Goal: Task Accomplishment & Management: Manage account settings

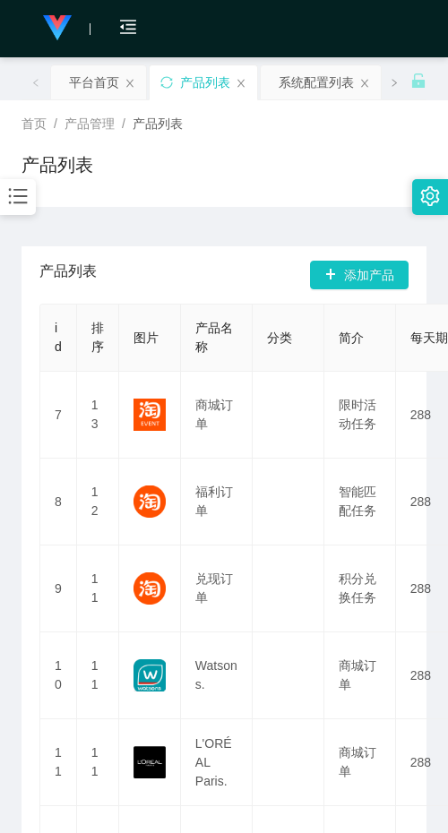
click at [275, 168] on div "产品列表" at bounding box center [223, 171] width 405 height 41
click at [267, 131] on div "首页 / 产品管理 / 产品列表 /" at bounding box center [223, 124] width 405 height 19
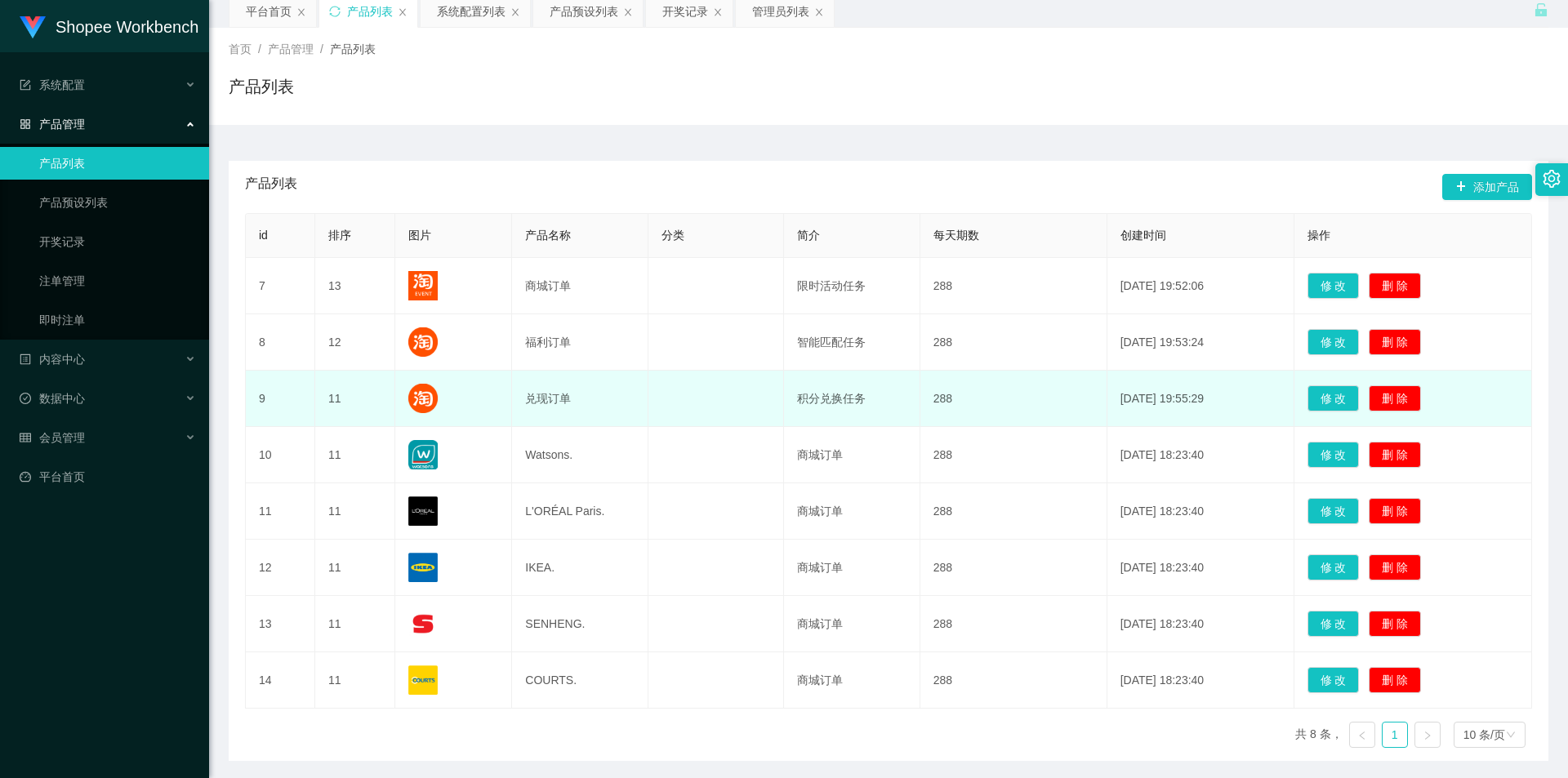
scroll to position [122, 0]
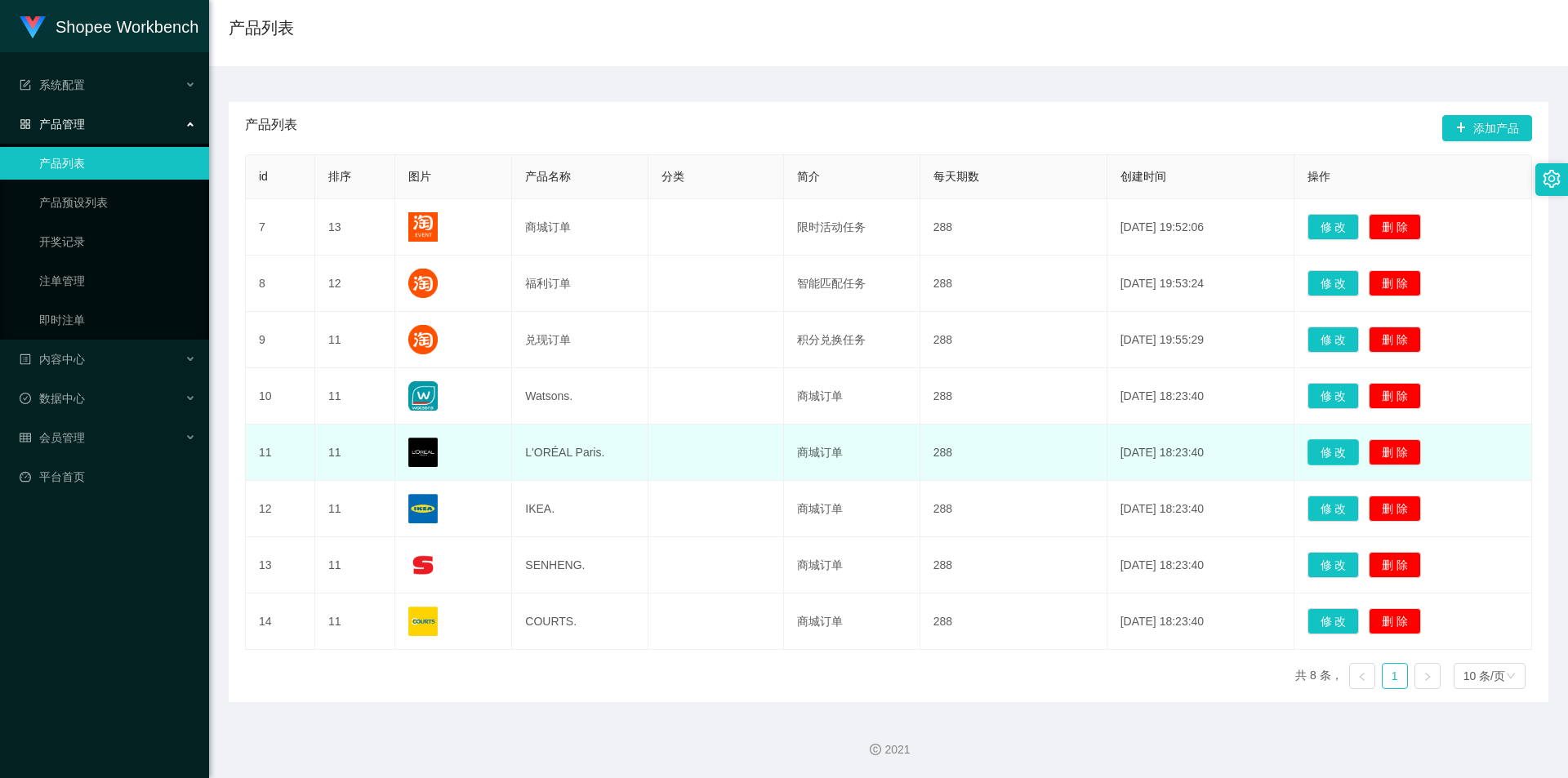
click at [407, 458] on button "修 改" at bounding box center [1333, 452] width 52 height 26
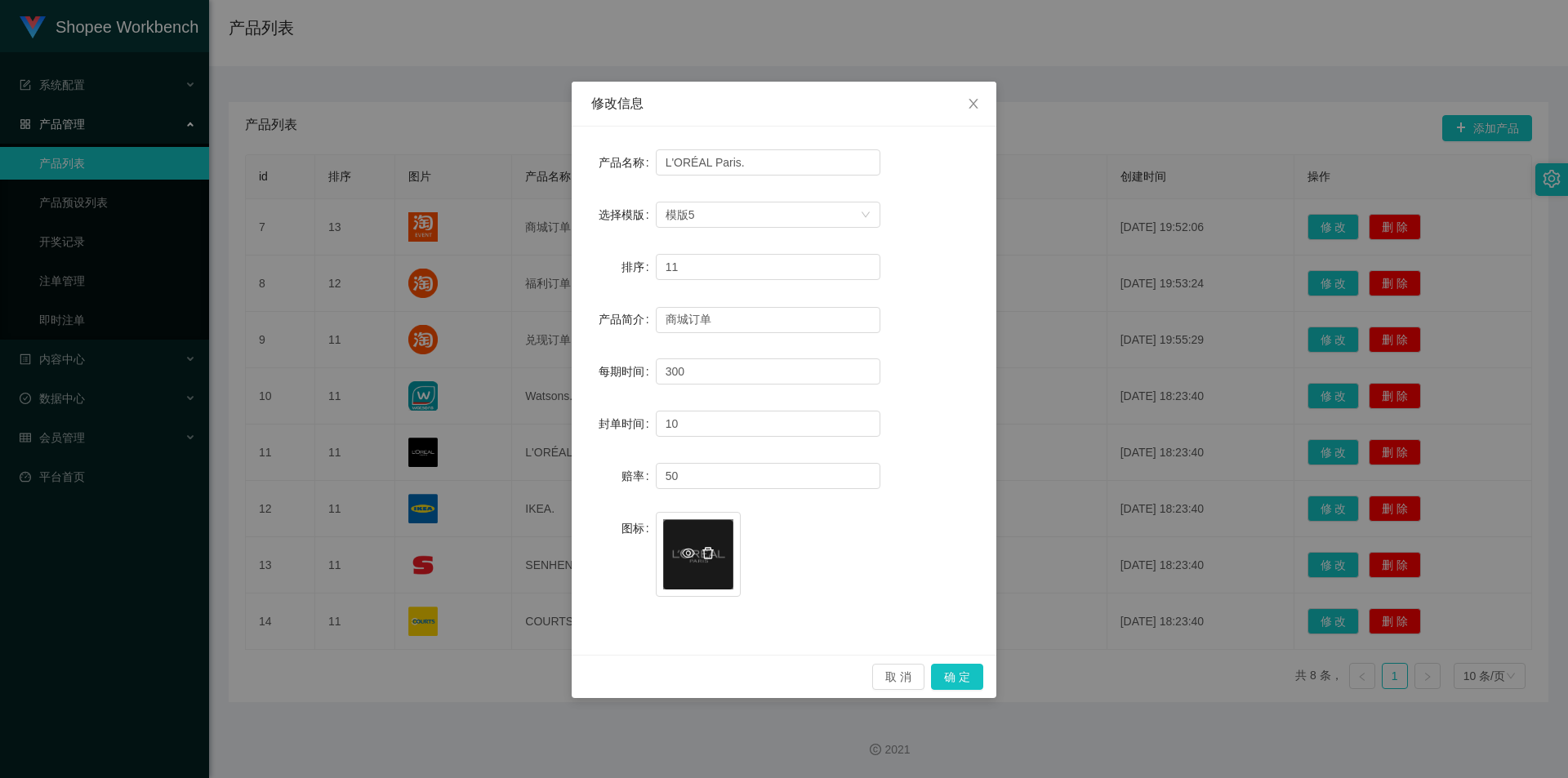
click at [407, 555] on icon "图标: delete" at bounding box center [707, 553] width 12 height 12
click at [407, 554] on div "上传" at bounding box center [697, 555] width 70 height 35
click at [407, 679] on button "确 定" at bounding box center [956, 677] width 52 height 26
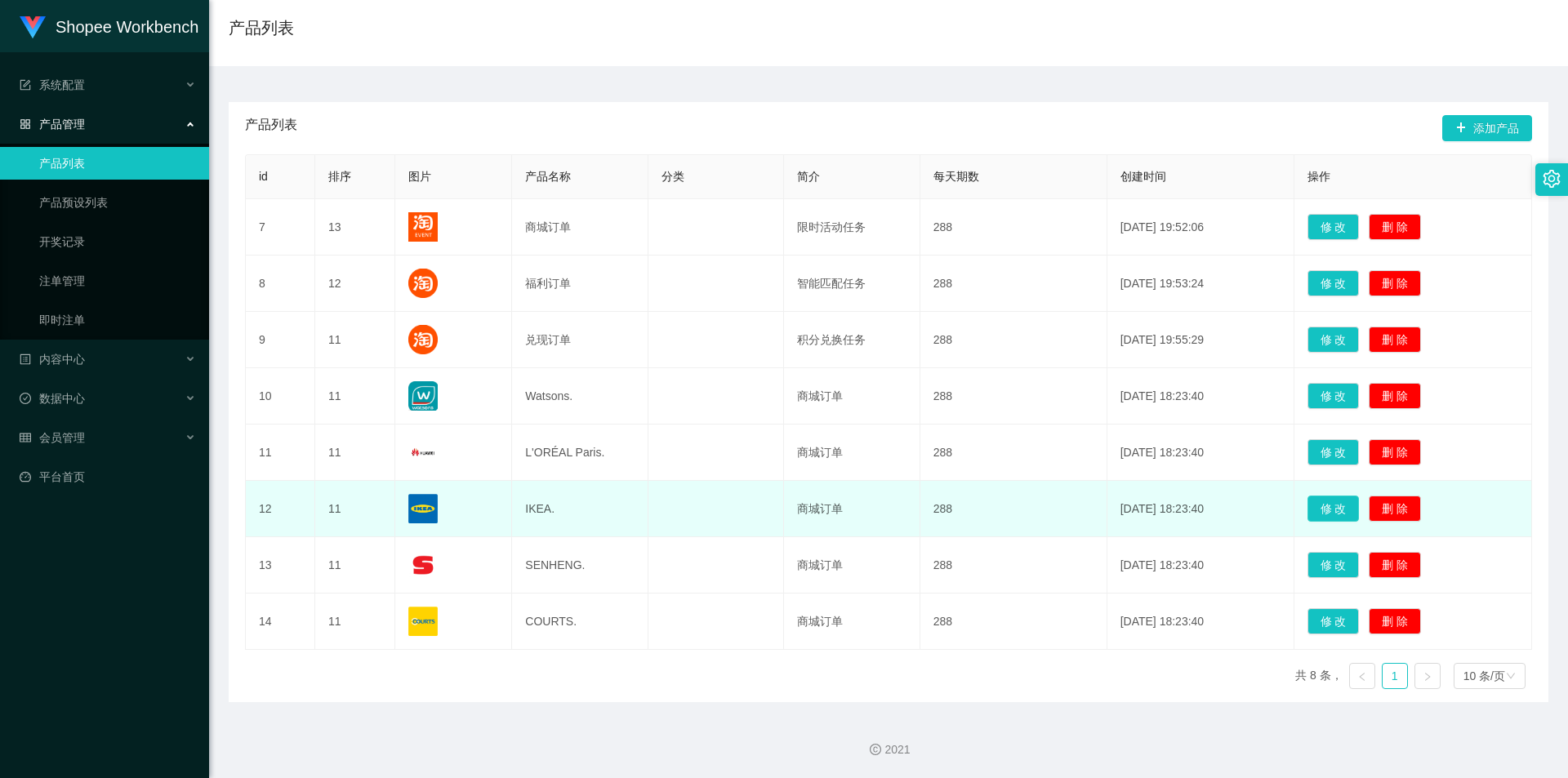
click at [407, 504] on button "修 改" at bounding box center [1333, 509] width 52 height 26
type input "IKEA."
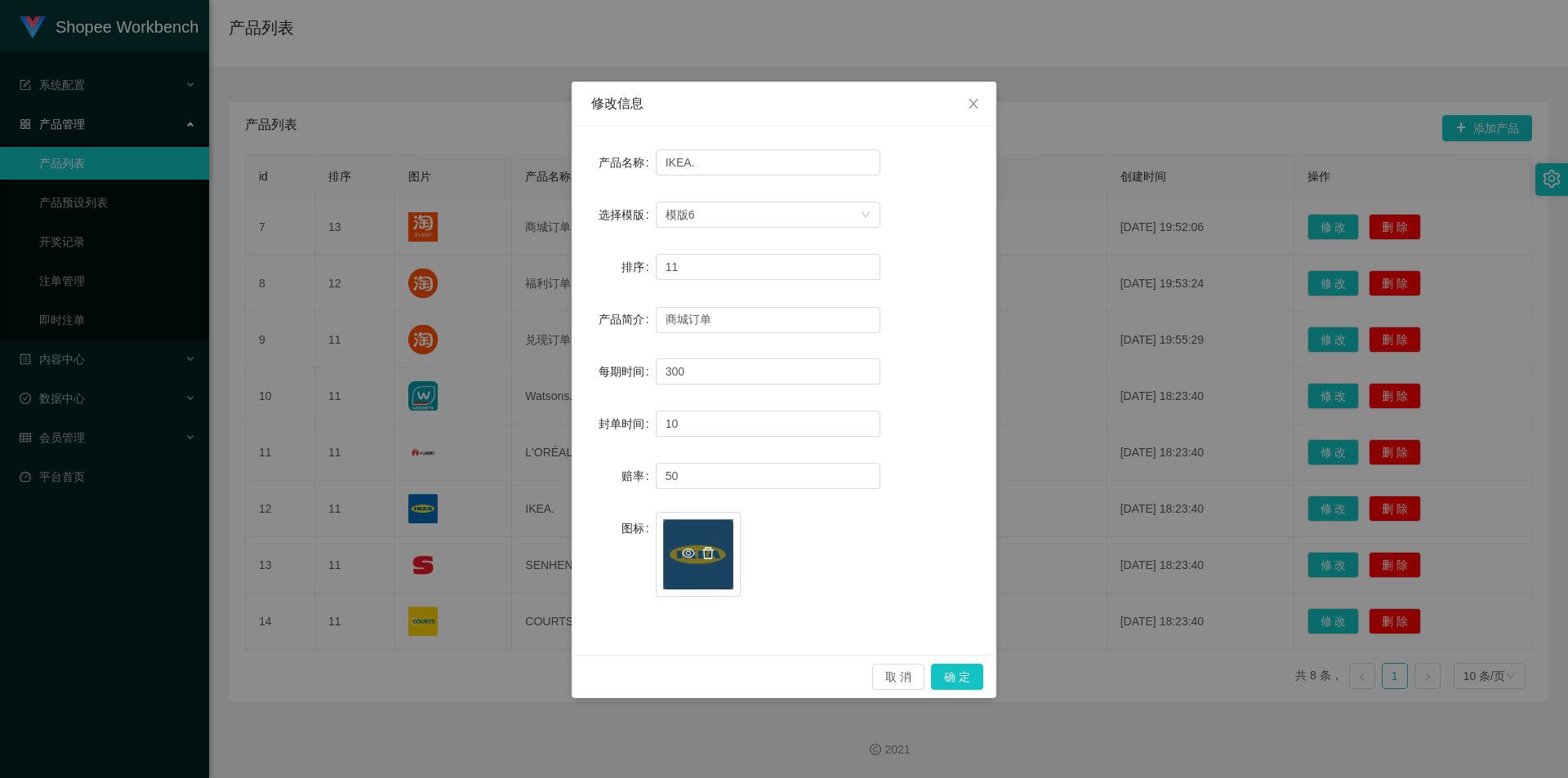
click at [407, 551] on icon "图标: delete" at bounding box center [707, 553] width 12 height 12
click at [407, 550] on icon "图标: plus" at bounding box center [697, 545] width 12 height 12
click at [407, 673] on button "取 消" at bounding box center [897, 677] width 52 height 26
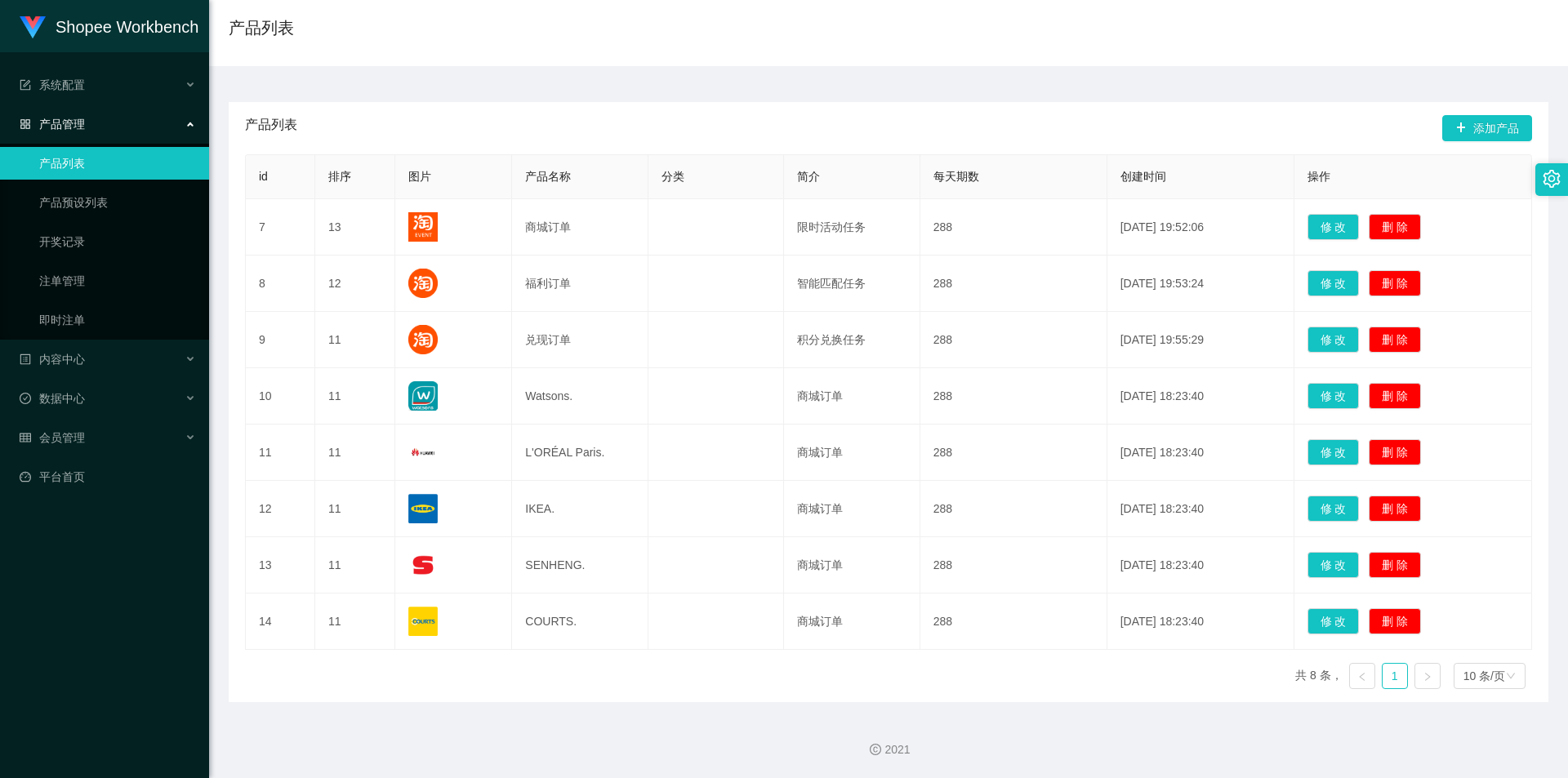
click at [407, 89] on div "产品列表 添加产品 id 排序 图片 产品名称 分类 简介 每天期数 创建时间 操作 7 13 商城订单 限时活动任务 288 2021-08-18 19:5…" at bounding box center [888, 385] width 1319 height 637
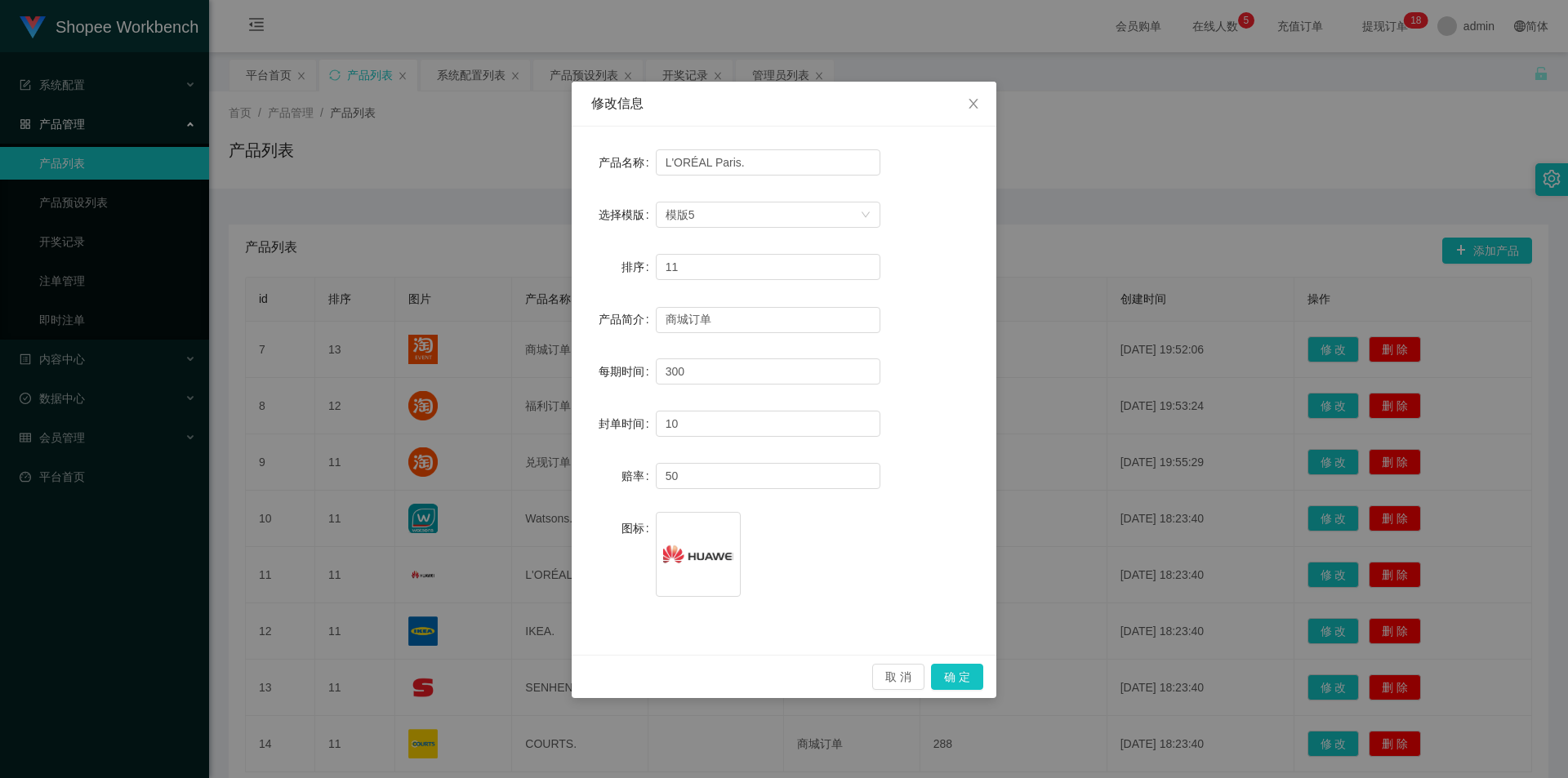
scroll to position [122, 0]
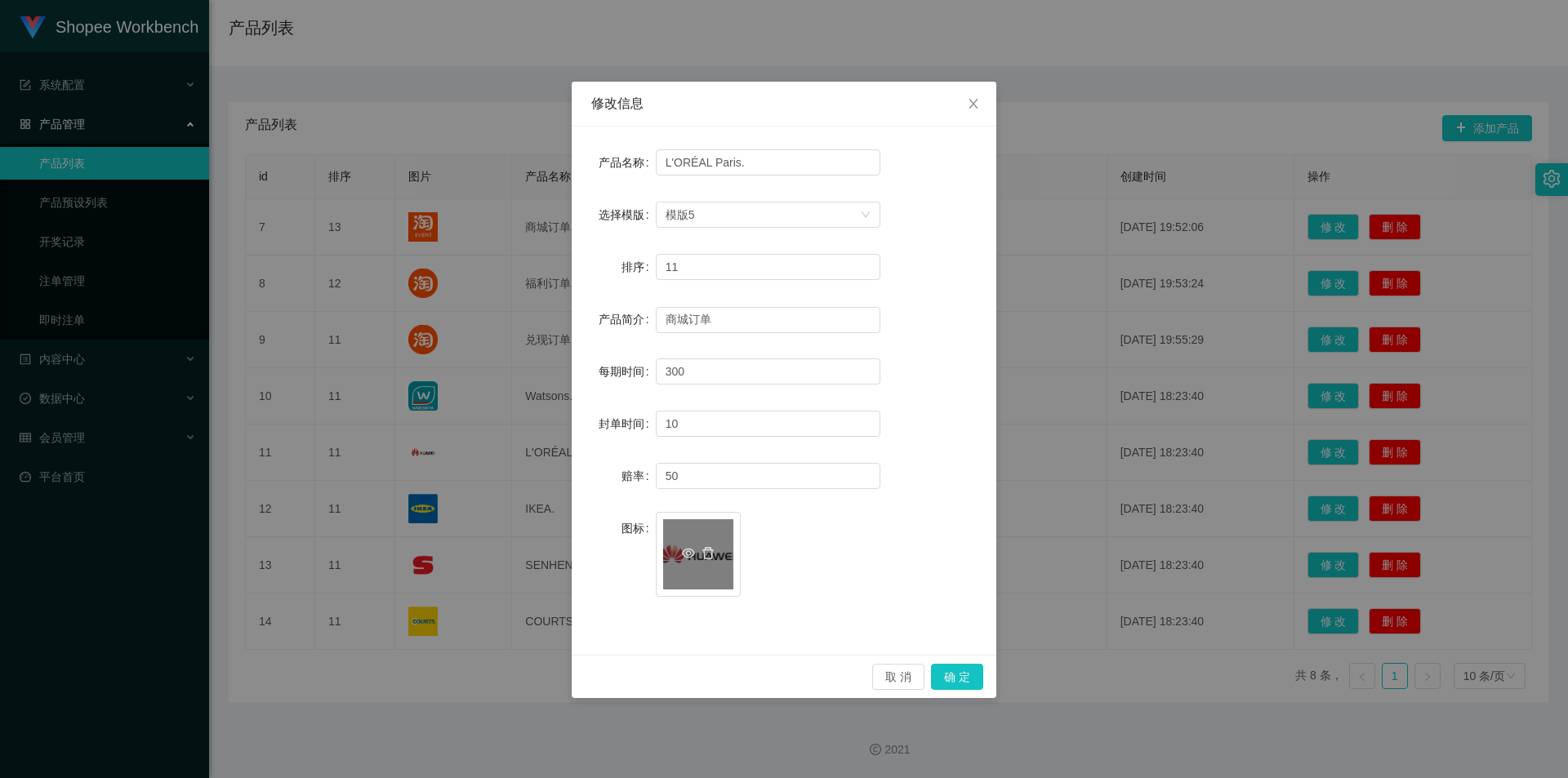
click at [715, 547] on span at bounding box center [697, 555] width 39 height 17
click at [712, 548] on icon "图标: delete" at bounding box center [707, 554] width 13 height 13
click at [700, 545] on icon "图标: plus" at bounding box center [697, 545] width 12 height 12
click at [966, 678] on button "确 定" at bounding box center [956, 677] width 52 height 26
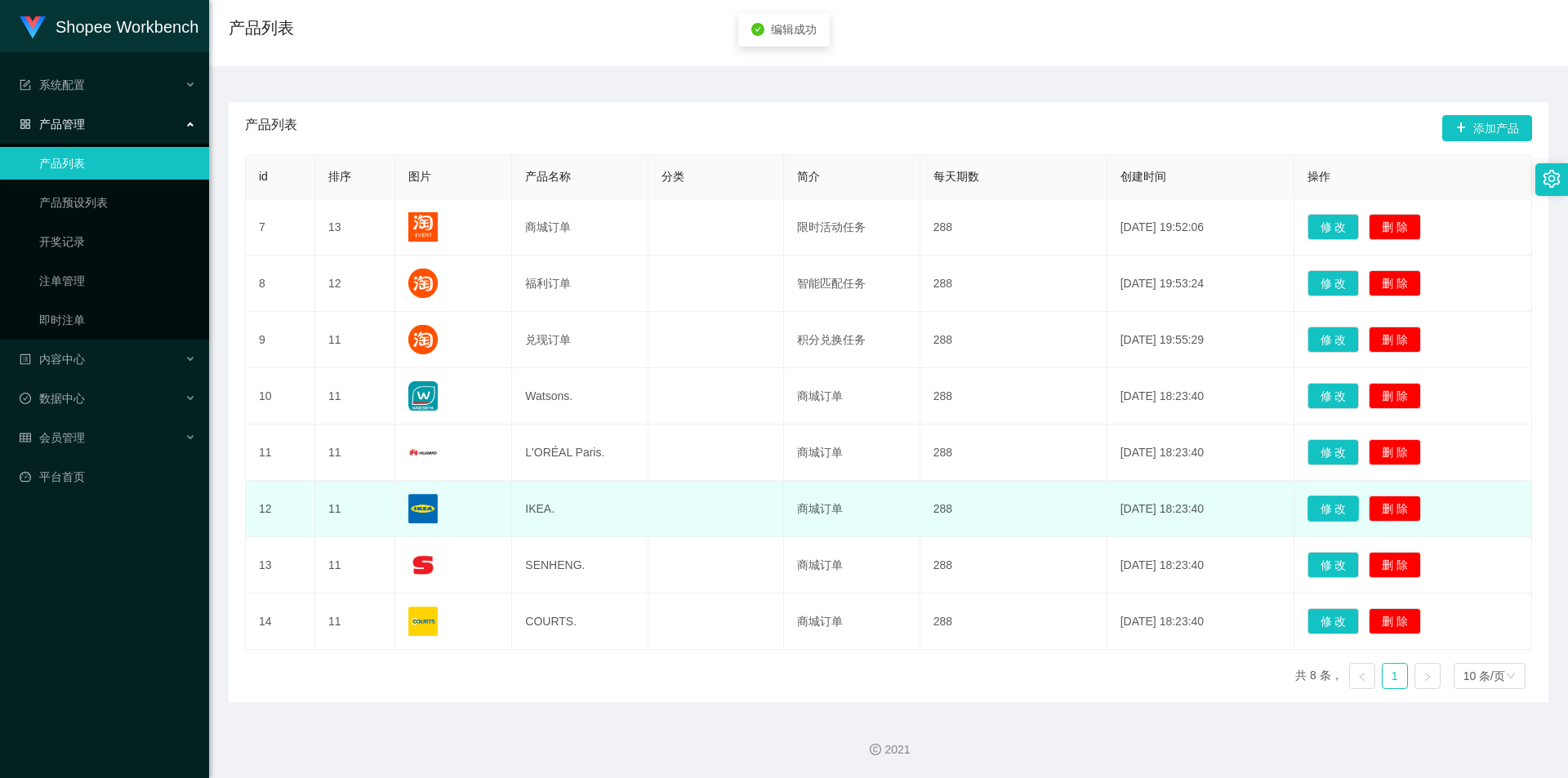
click at [1324, 511] on button "修 改" at bounding box center [1333, 509] width 52 height 26
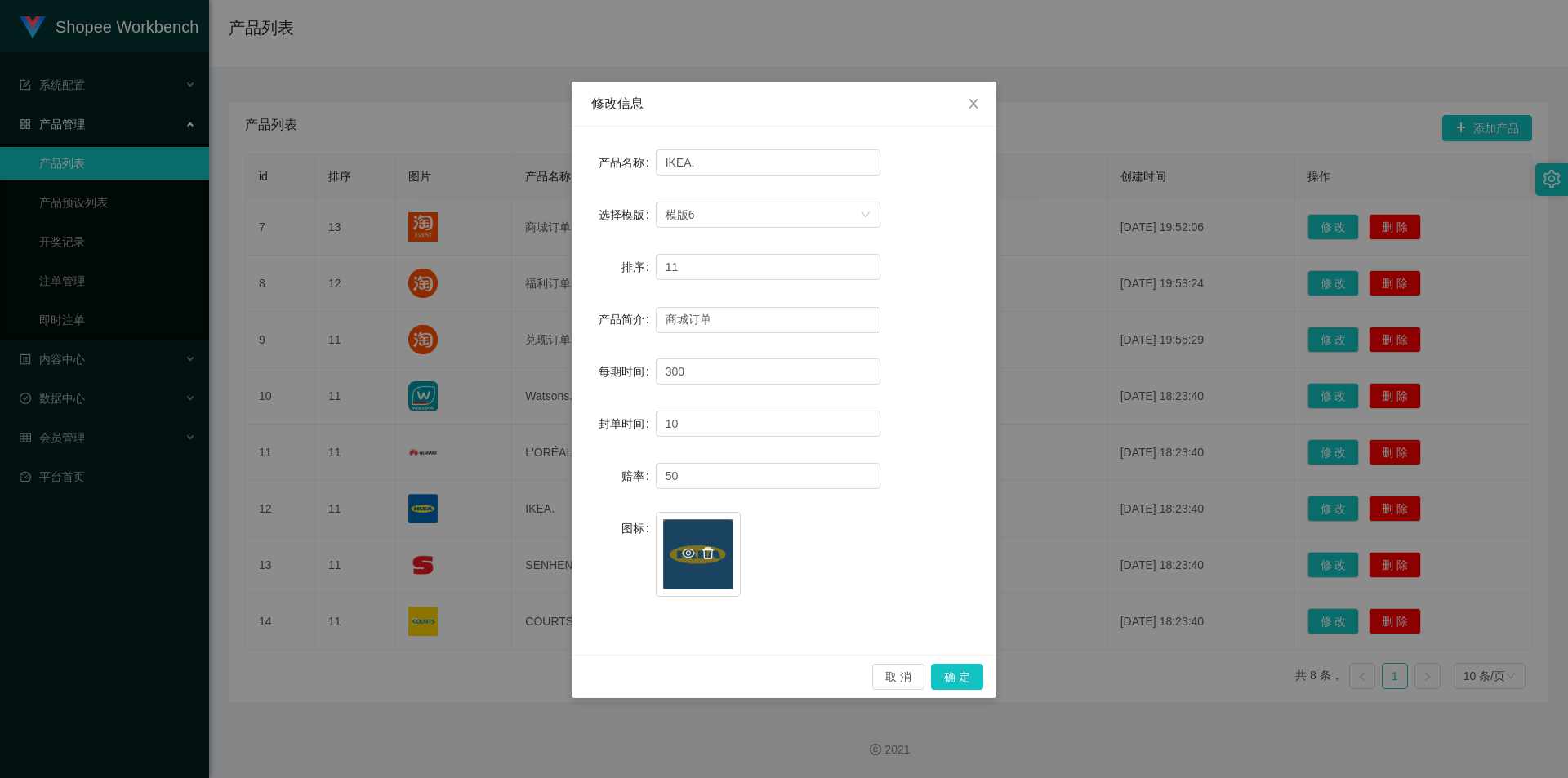
click at [711, 552] on icon "图标: delete" at bounding box center [707, 553] width 12 height 12
click at [700, 543] on icon "图标: plus" at bounding box center [697, 545] width 12 height 12
click at [963, 676] on button "确 定" at bounding box center [956, 677] width 52 height 26
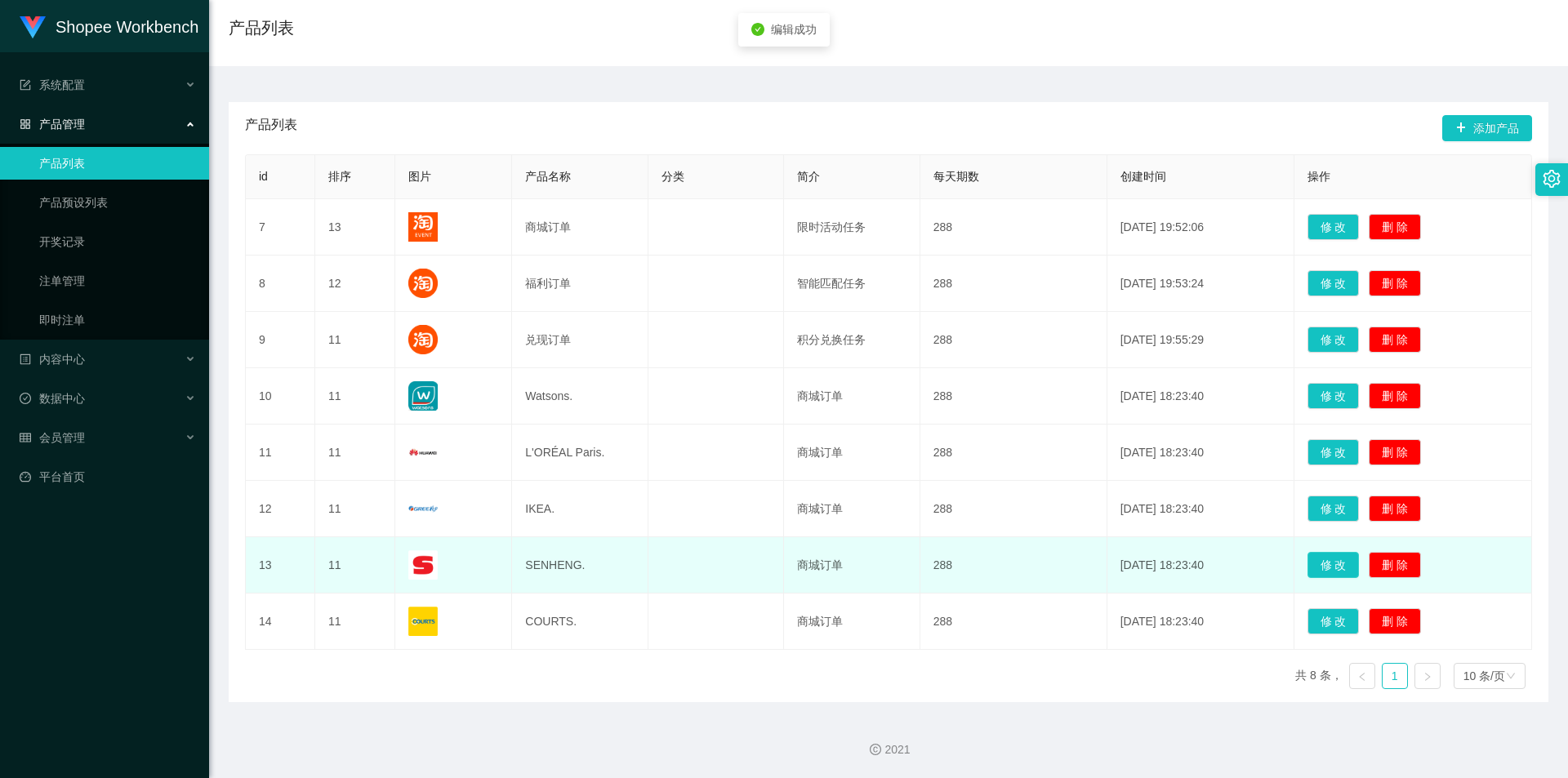
click at [1324, 562] on button "修 改" at bounding box center [1333, 565] width 52 height 26
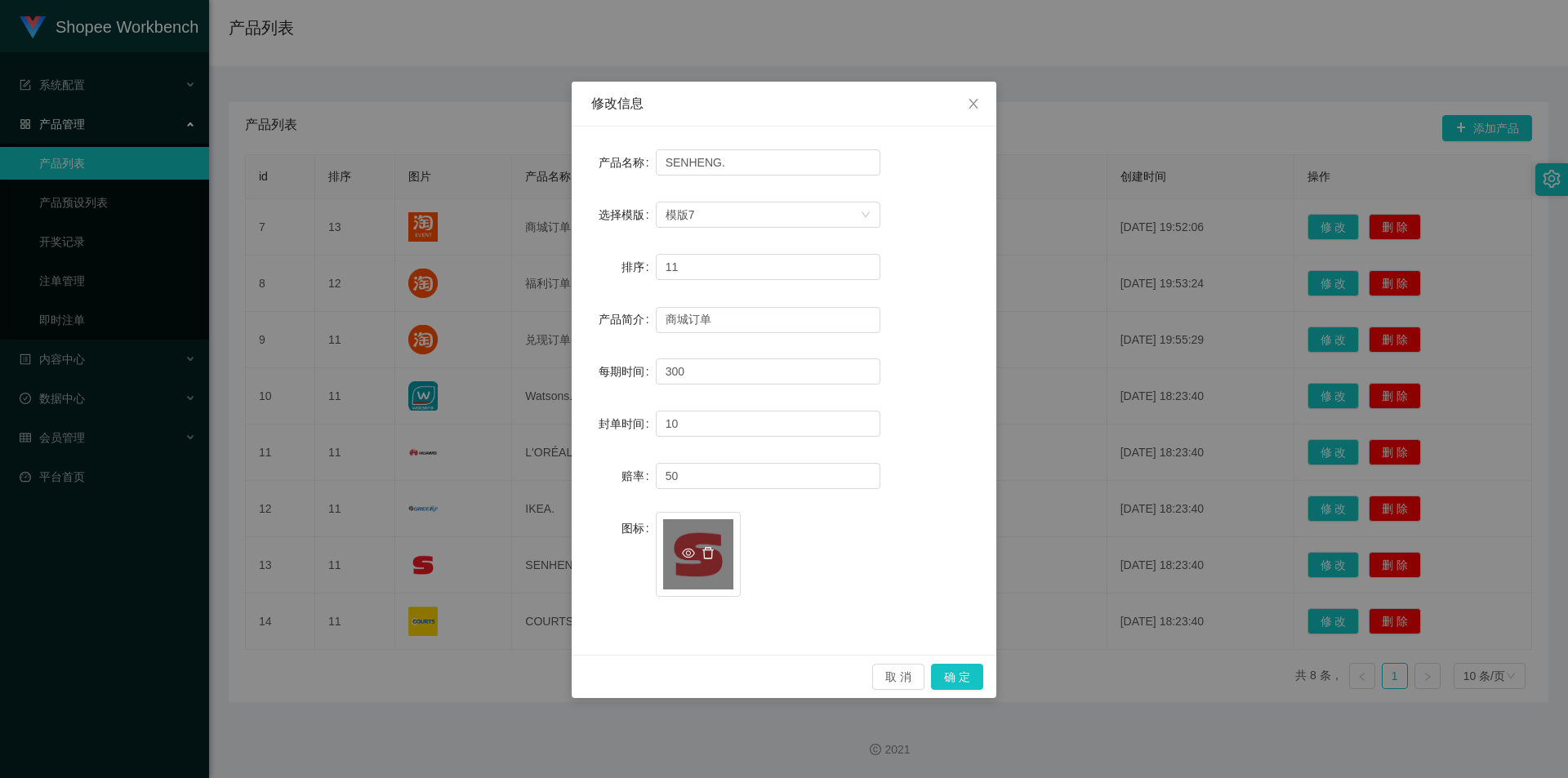
click at [711, 555] on icon "图标: delete" at bounding box center [707, 553] width 12 height 12
click at [701, 551] on icon "图标: plus" at bounding box center [697, 545] width 12 height 12
click at [962, 670] on button "确 定" at bounding box center [956, 677] width 52 height 26
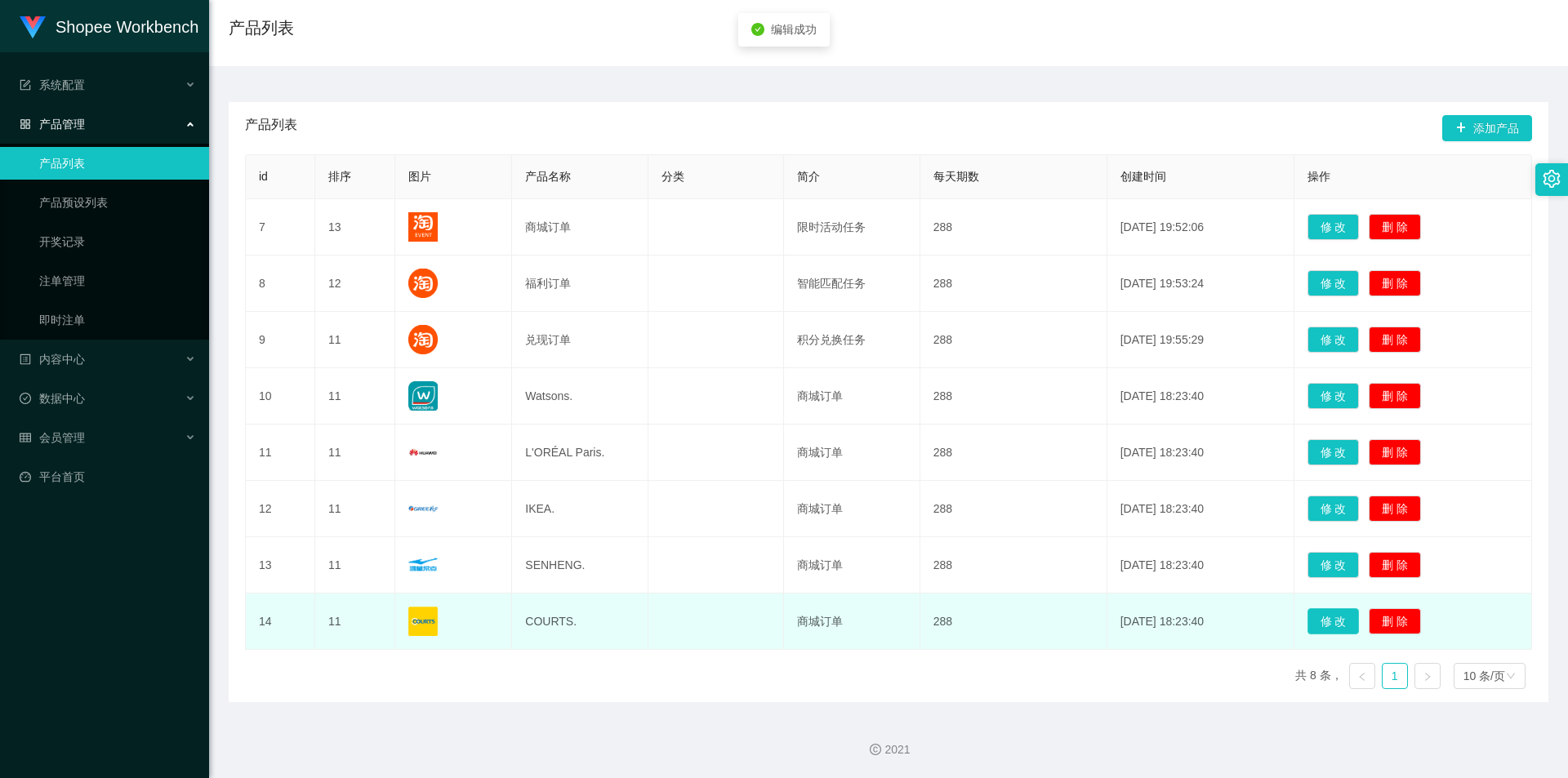
click at [1329, 623] on button "修 改" at bounding box center [1333, 621] width 52 height 26
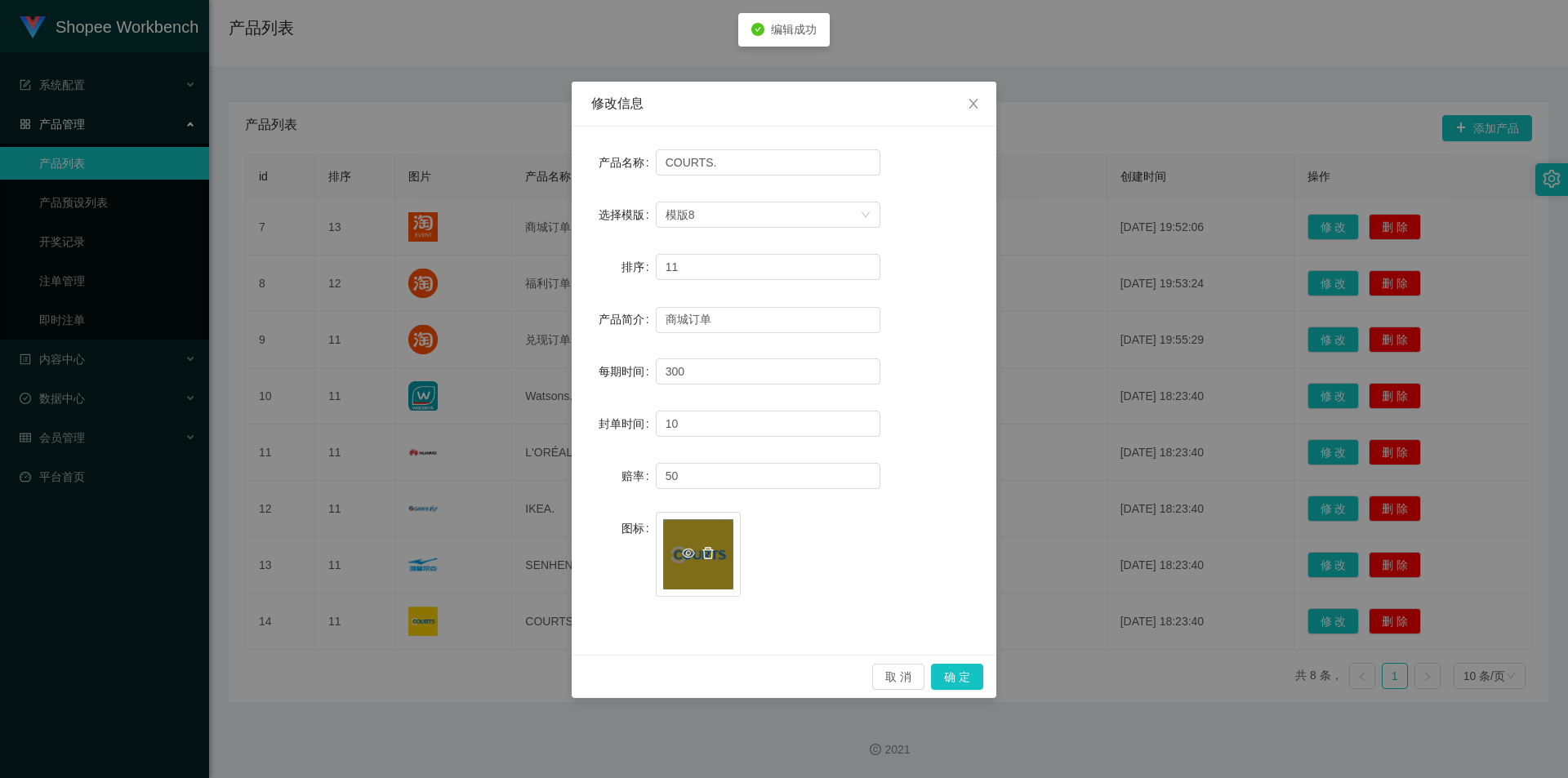
click at [714, 553] on icon "图标: delete" at bounding box center [707, 554] width 13 height 13
click at [700, 544] on icon "图标: plus" at bounding box center [697, 545] width 12 height 12
click at [950, 682] on button "确 定" at bounding box center [956, 677] width 52 height 26
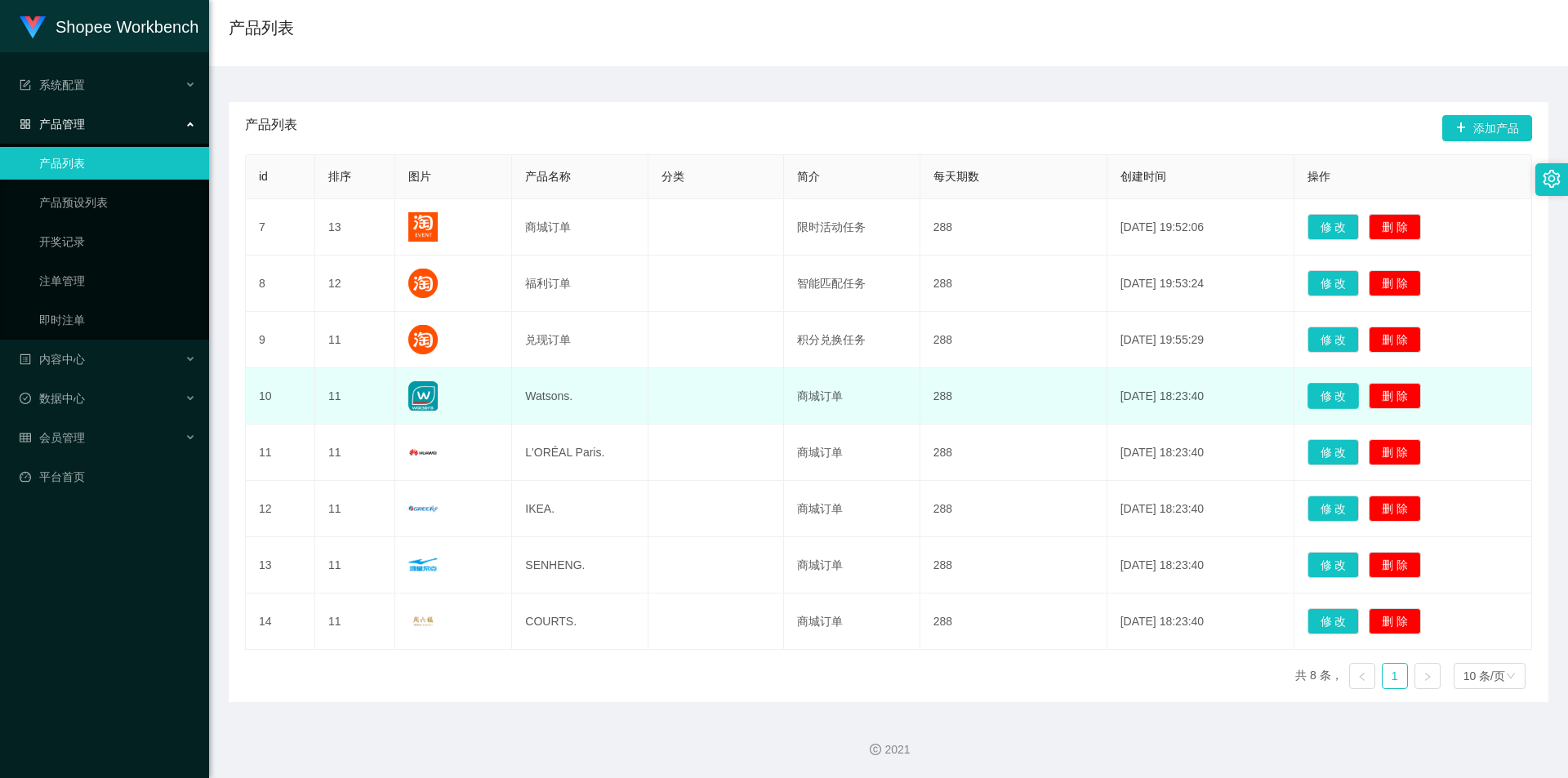
click at [1325, 400] on button "修 改" at bounding box center [1333, 396] width 52 height 26
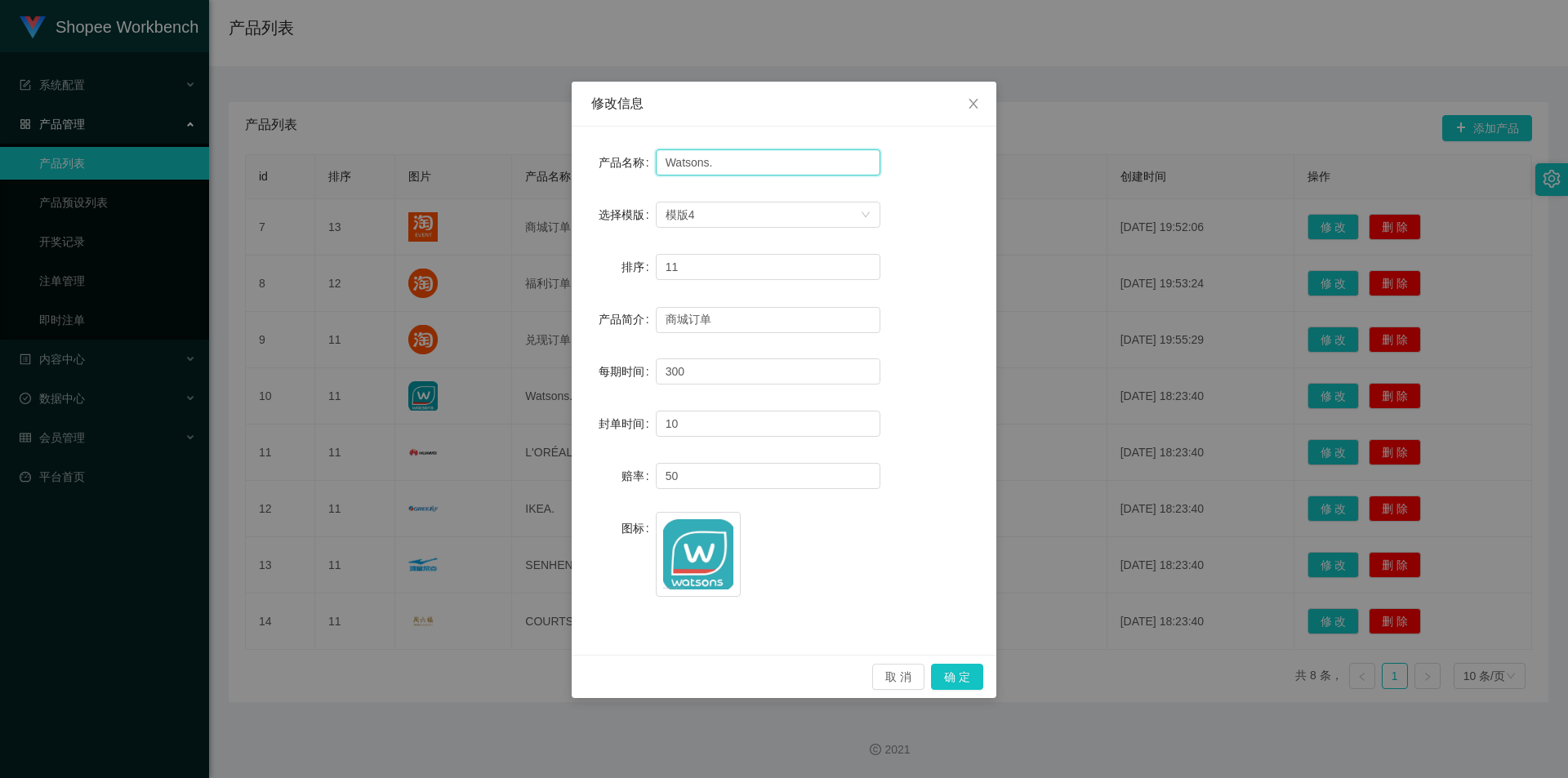
drag, startPoint x: 727, startPoint y: 167, endPoint x: 642, endPoint y: 152, distance: 86.3
click at [642, 152] on div "产品名称 Watsons." at bounding box center [783, 162] width 386 height 33
click at [953, 675] on button "确 定" at bounding box center [956, 677] width 52 height 26
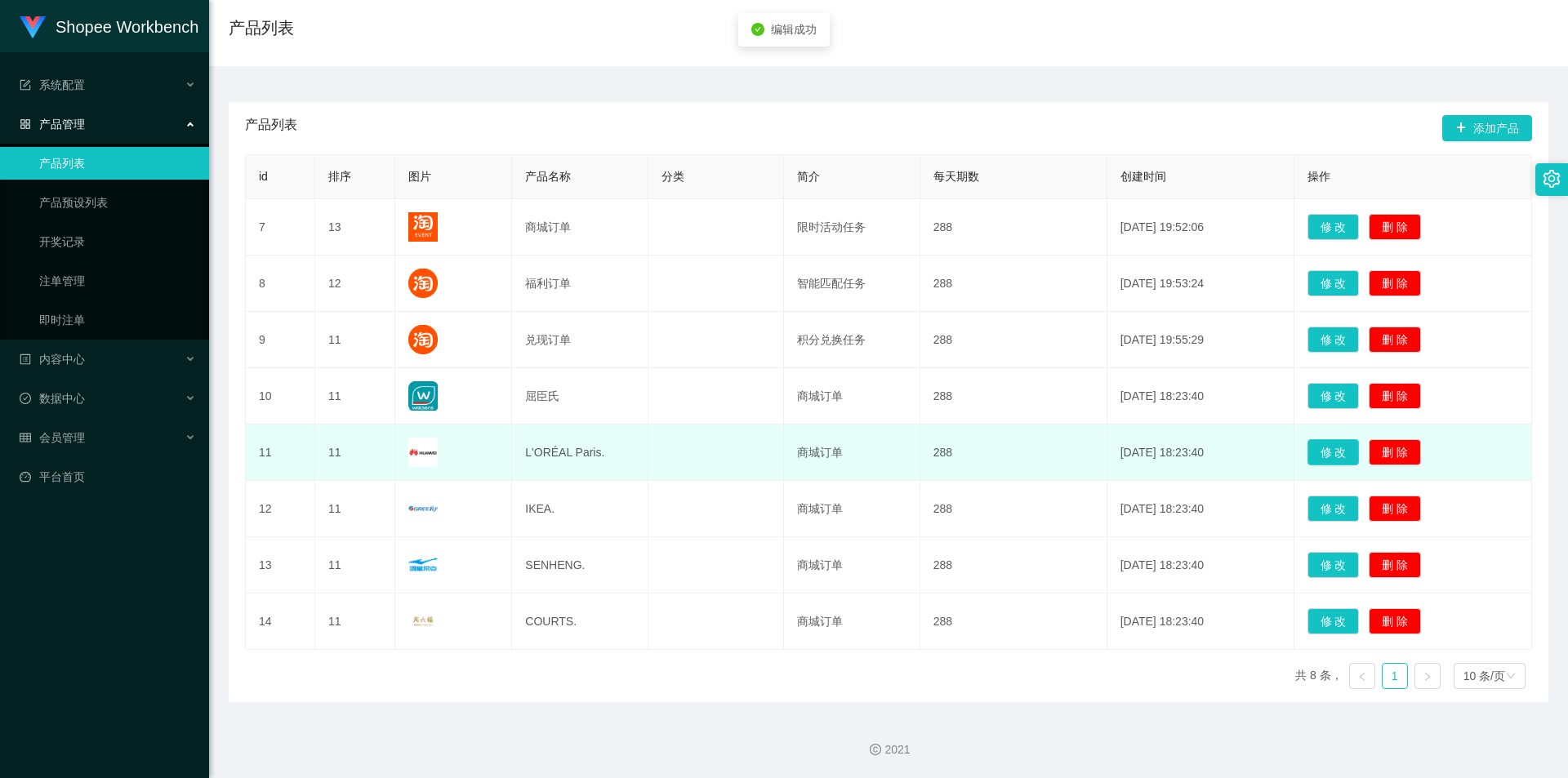
click at [1330, 456] on button "修 改" at bounding box center [1333, 452] width 52 height 26
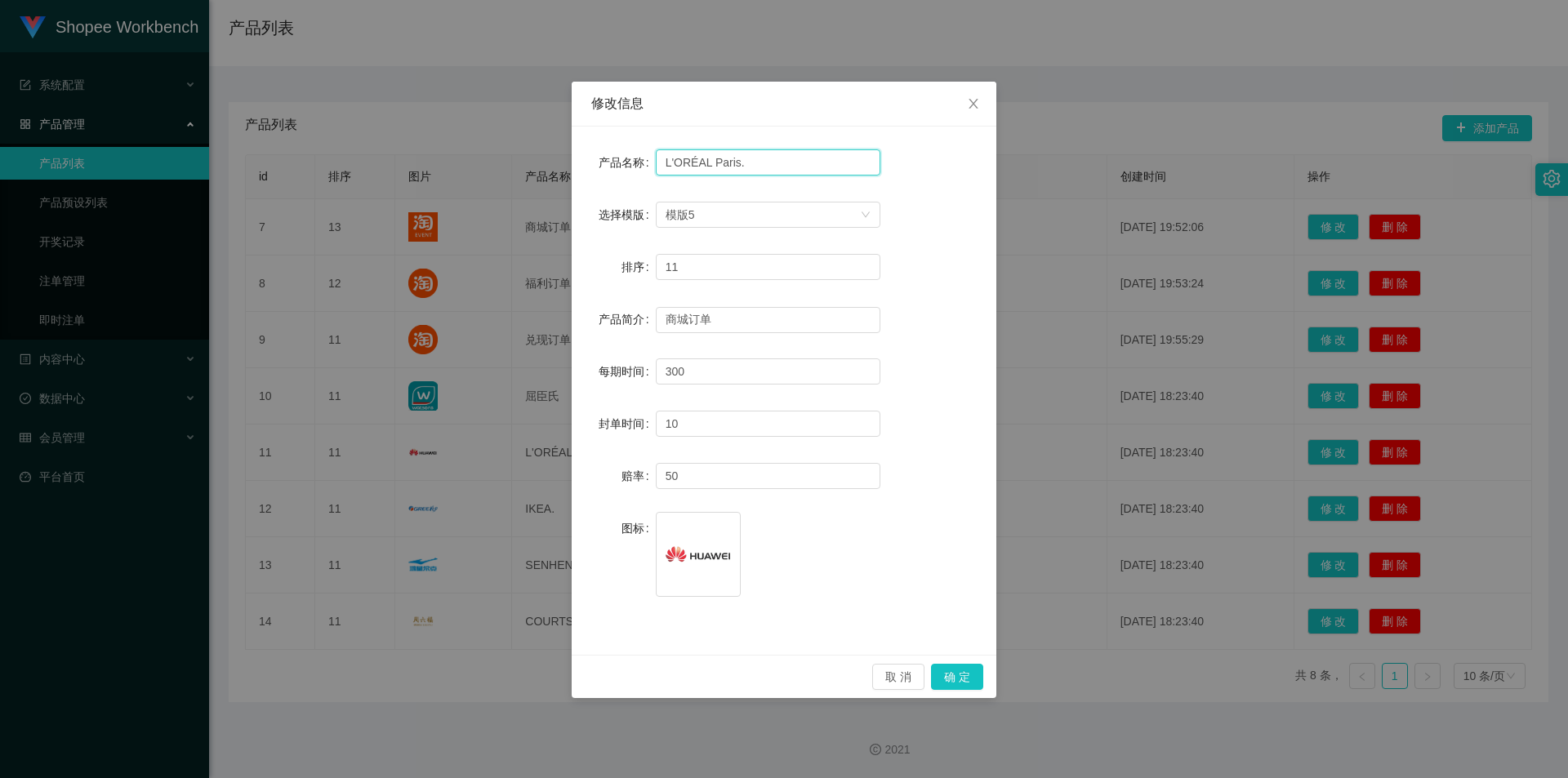
drag, startPoint x: 747, startPoint y: 155, endPoint x: 629, endPoint y: 146, distance: 118.3
click at [629, 146] on div "产品名称 L'ORÉAL Paris." at bounding box center [783, 162] width 386 height 33
click at [965, 679] on button "确 定" at bounding box center [956, 677] width 52 height 26
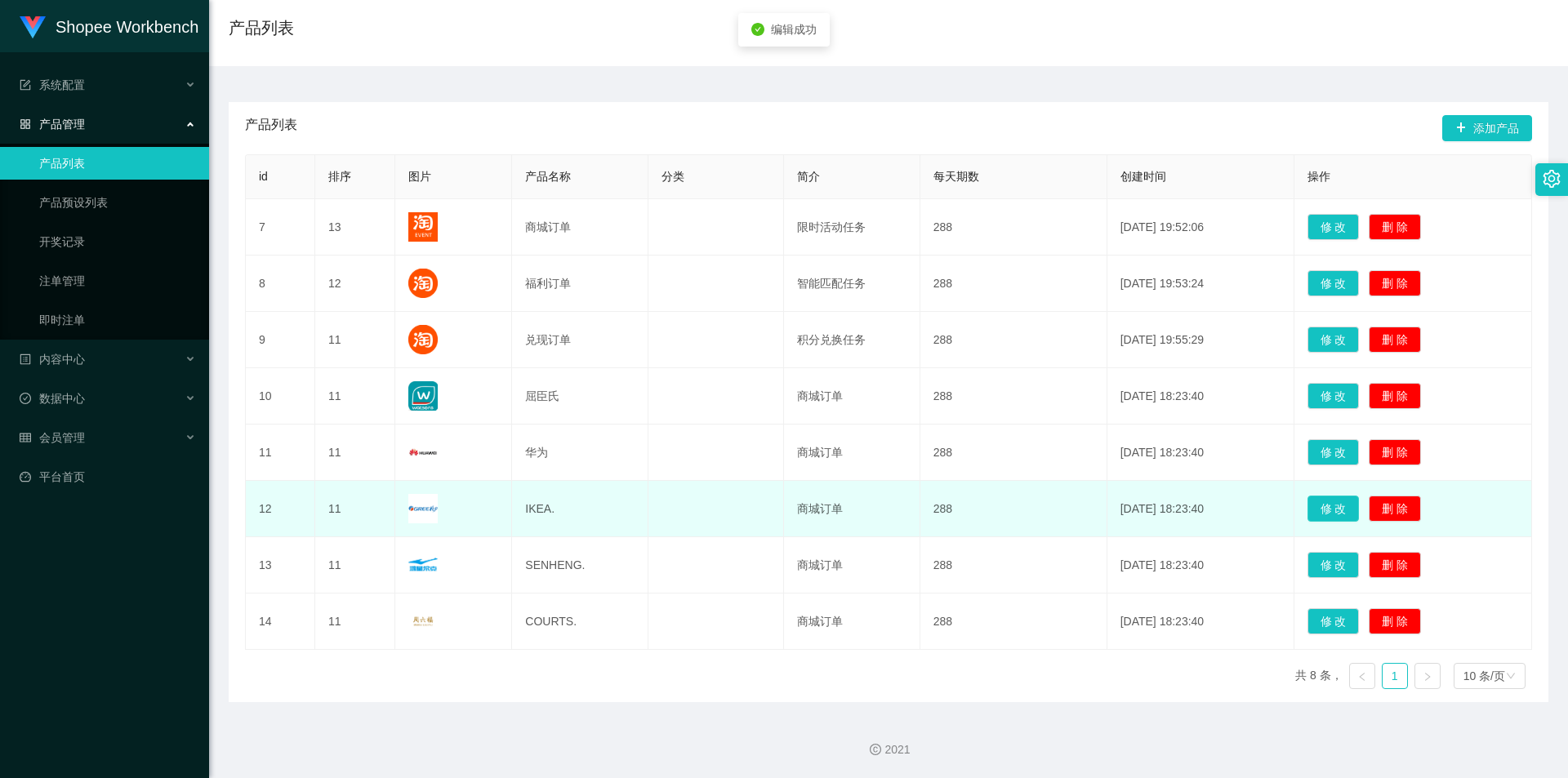
click at [1323, 503] on button "修 改" at bounding box center [1333, 509] width 52 height 26
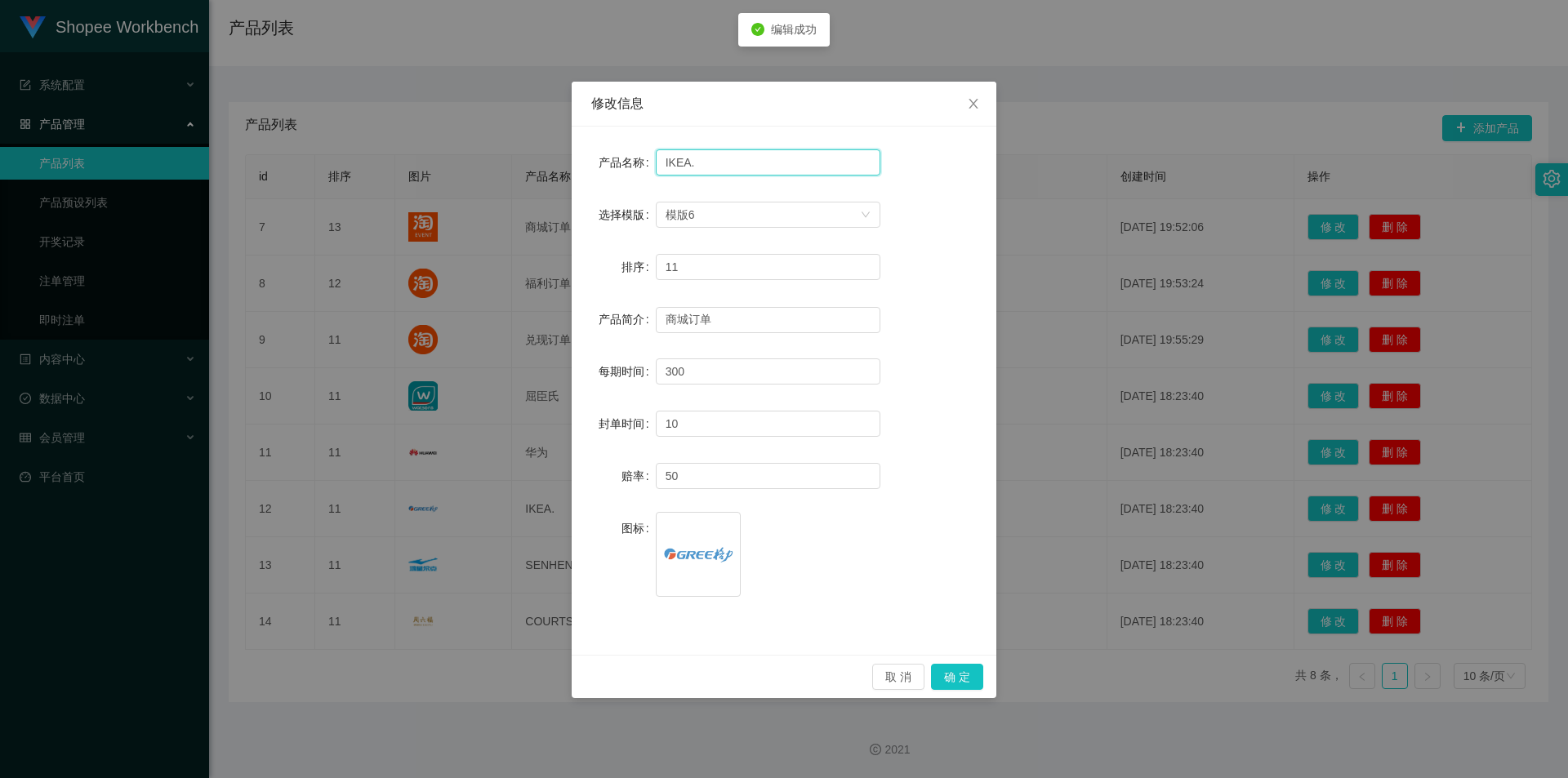
drag, startPoint x: 711, startPoint y: 161, endPoint x: 625, endPoint y: 158, distance: 86.1
click at [625, 158] on div "产品名称 IKEA." at bounding box center [783, 162] width 386 height 33
click at [965, 685] on button "确 定" at bounding box center [956, 677] width 52 height 26
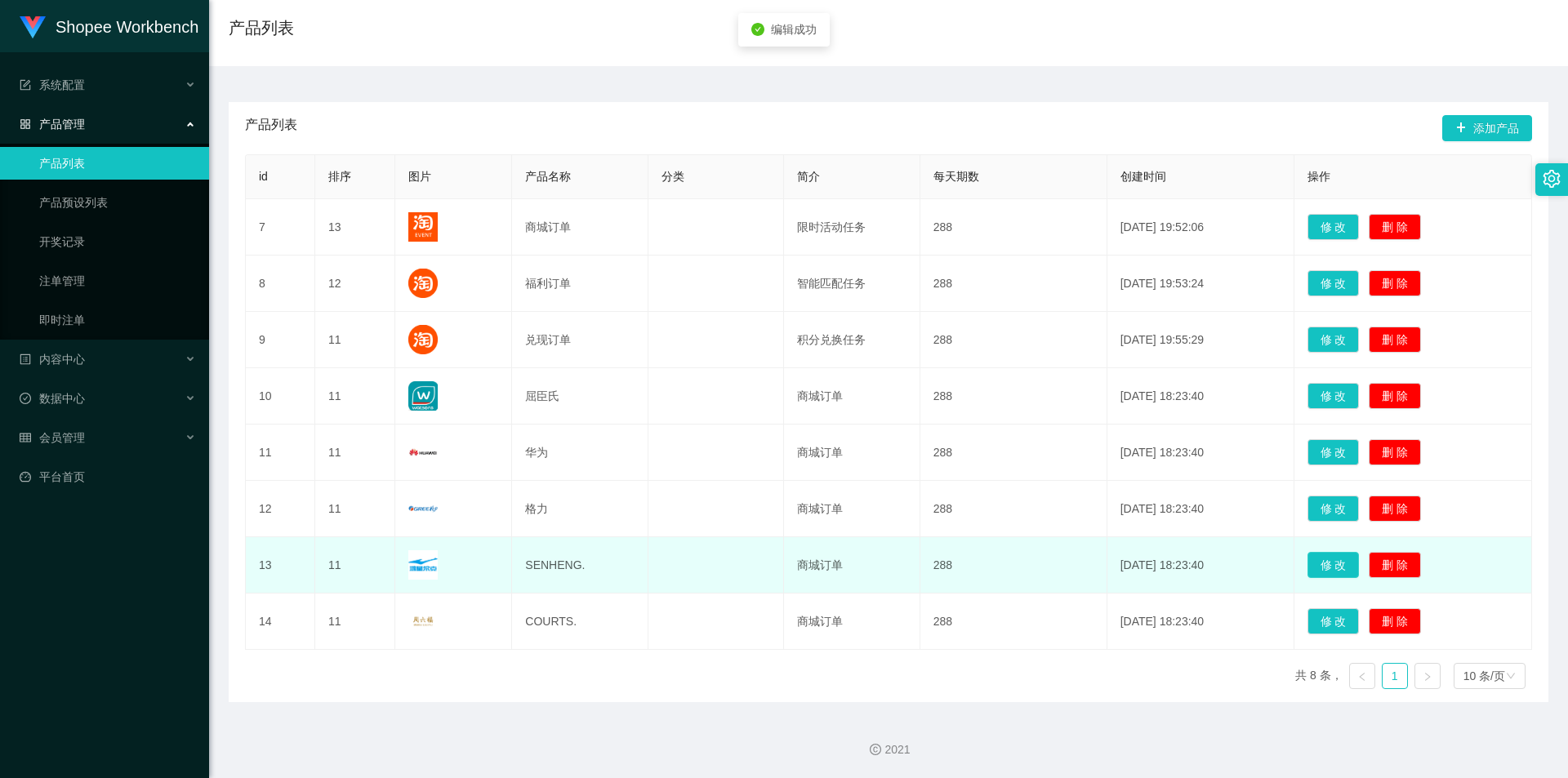
click at [1317, 560] on button "修 改" at bounding box center [1333, 565] width 52 height 26
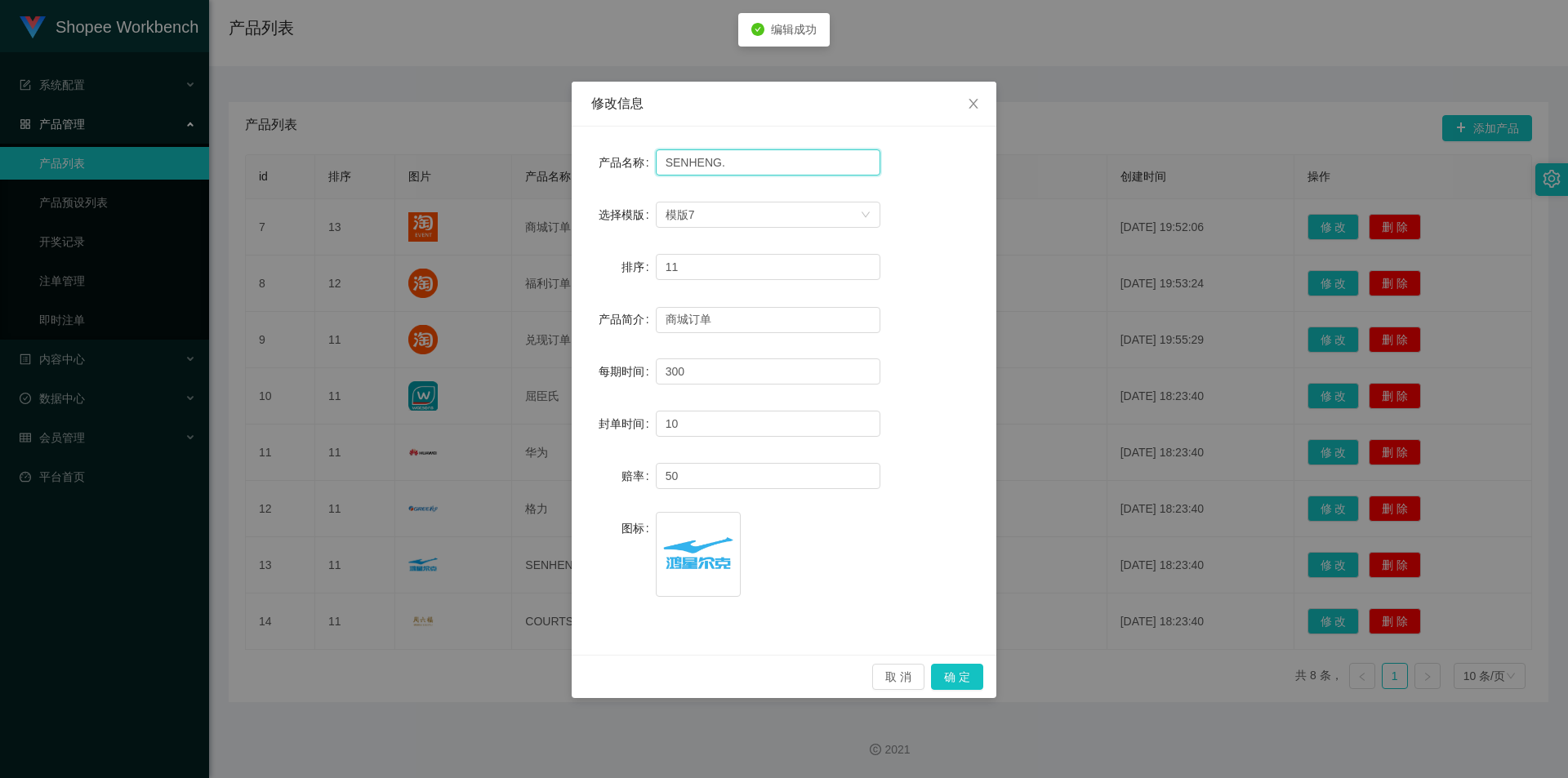
drag, startPoint x: 726, startPoint y: 162, endPoint x: 573, endPoint y: 145, distance: 153.9
click at [573, 145] on div "产品名称 SENHENG. 选择模版 模版7 排序 11 产品简介 商城订单 每期时间 300 封单时间 10 赔率 50 图标 image.png" at bounding box center [784, 390] width 425 height 528
click at [954, 686] on button "确 定" at bounding box center [956, 677] width 52 height 26
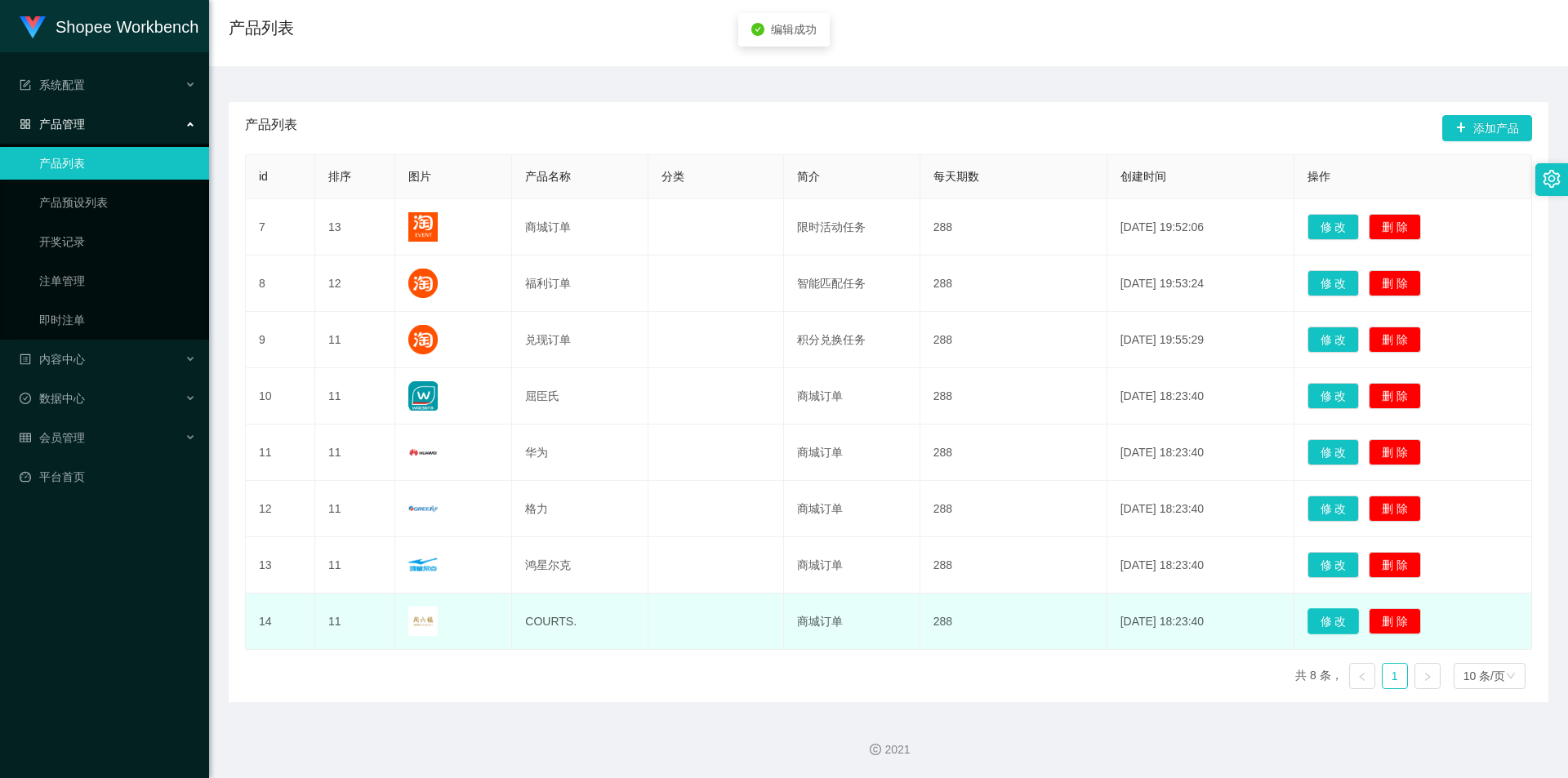
click at [1323, 615] on button "修 改" at bounding box center [1333, 621] width 52 height 26
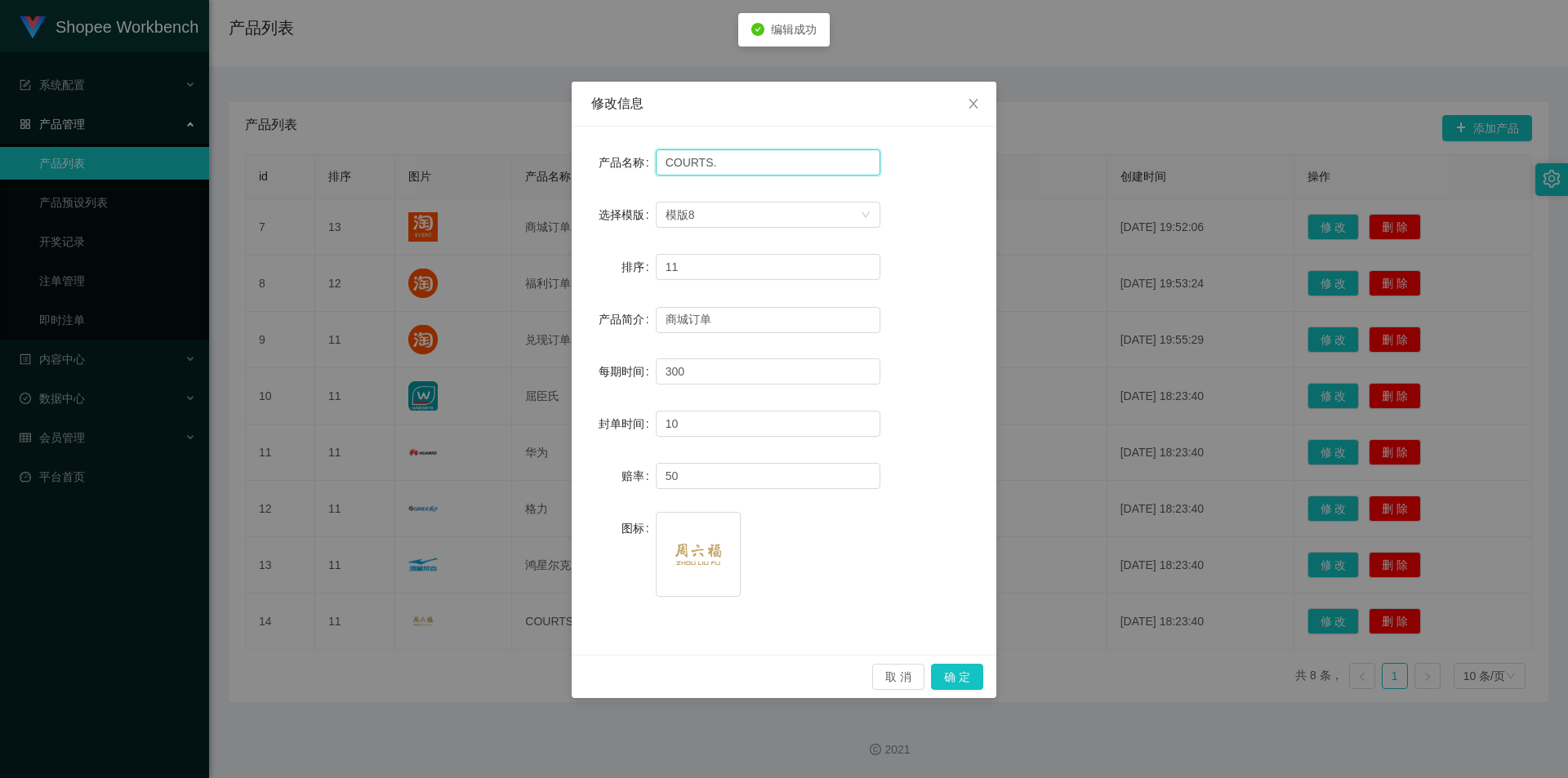
drag, startPoint x: 718, startPoint y: 160, endPoint x: 595, endPoint y: 128, distance: 127.1
click at [595, 128] on div "产品名称 COURTS. 选择模版 模版8 排序 11 产品简介 商城订单 每期时间 300 封单时间 10 赔率 50 图标 image.png" at bounding box center [784, 390] width 425 height 528
type input "周六福"
click at [970, 679] on button "确 定" at bounding box center [956, 677] width 52 height 26
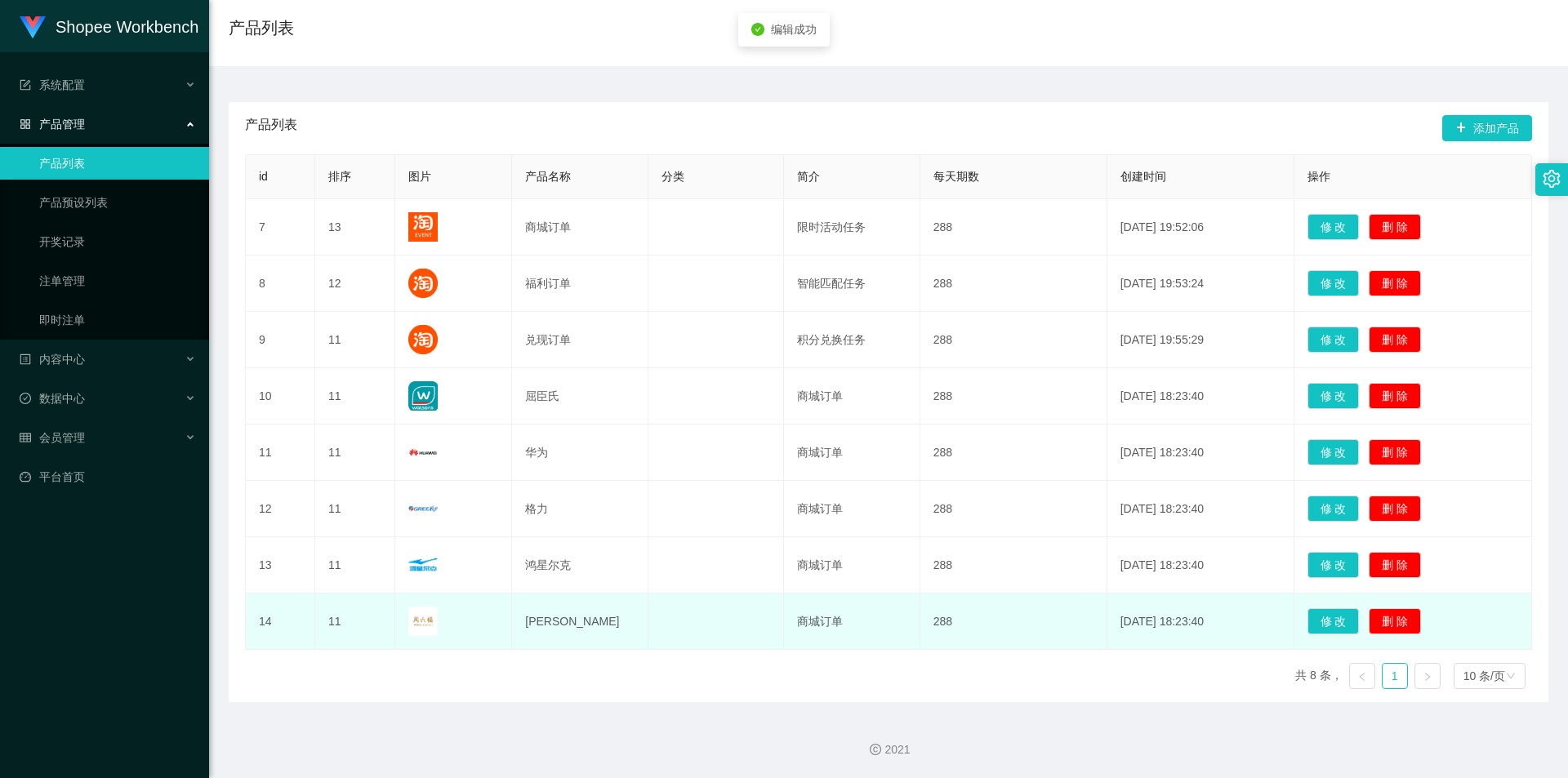
drag, startPoint x: 995, startPoint y: 686, endPoint x: 1062, endPoint y: 616, distance: 96.9
click at [994, 685] on div "id 排序 图片 产品名称 分类 简介 每天期数 创建时间 操作 7 13 商城订单 限时活动任务 288 2021-08-18 19:52:06 修 改 删…" at bounding box center [888, 428] width 1286 height 548
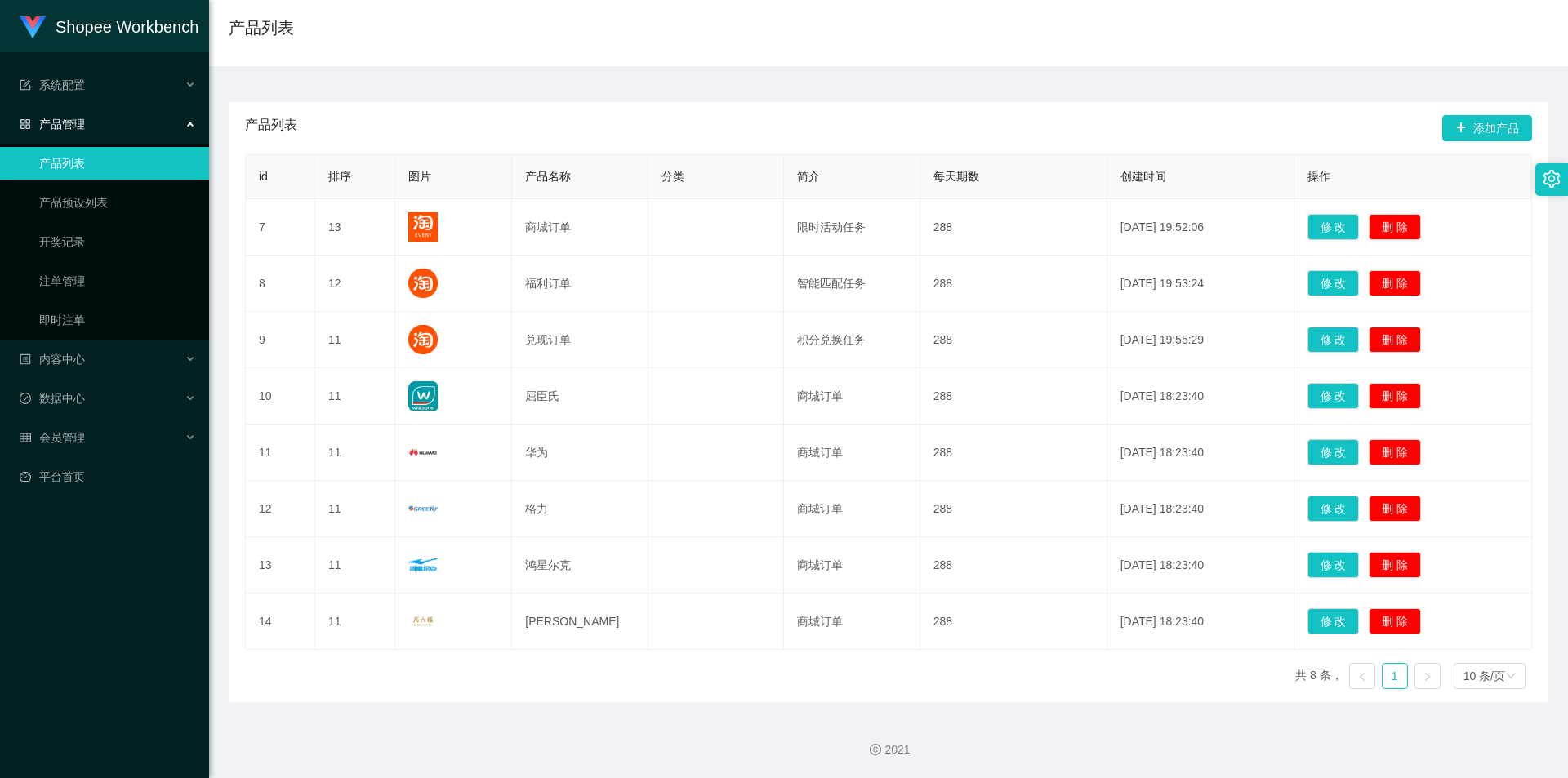
click at [715, 56] on div "首页 / 产品管理 / 产品列表 / 产品列表" at bounding box center [888, 17] width 1358 height 98
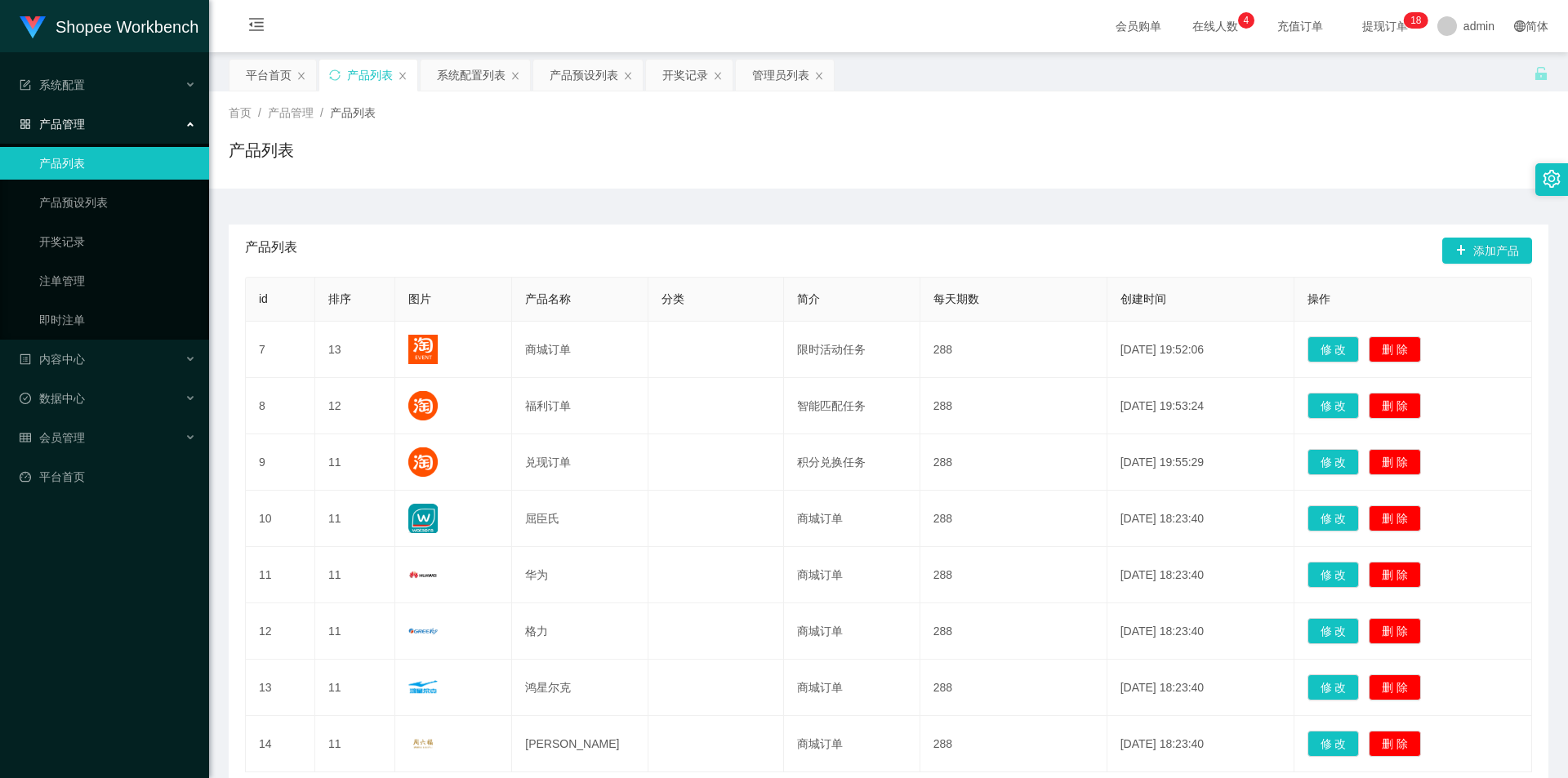
scroll to position [122, 0]
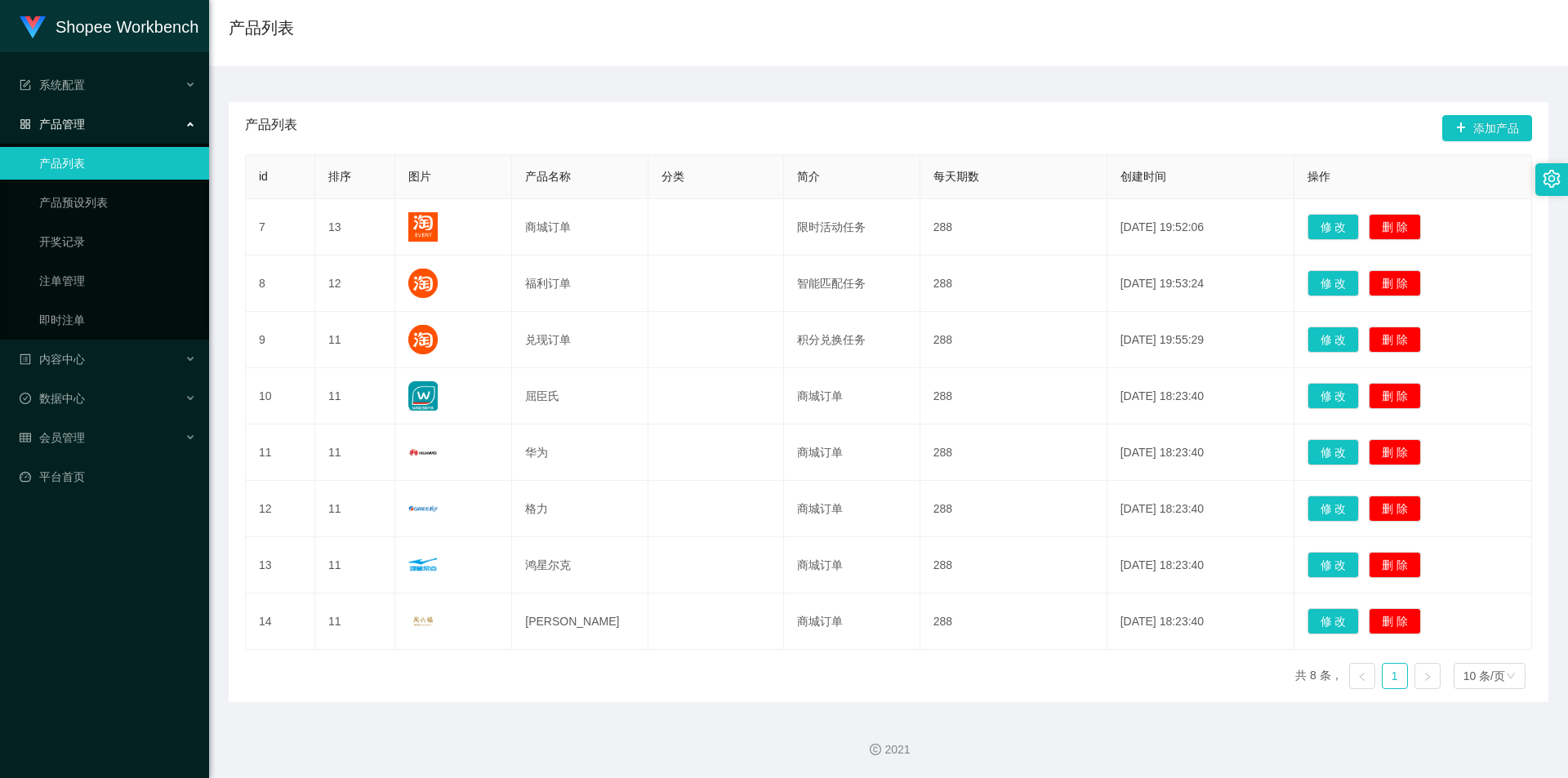
click at [1083, 98] on div "产品列表 添加产品 id 排序 图片 产品名称 分类 简介 每天期数 创建时间 操作 7 13 商城订单 限时活动任务 288 [DATE] 19:52:06…" at bounding box center [888, 385] width 1319 height 637
